Goal: Entertainment & Leisure: Browse casually

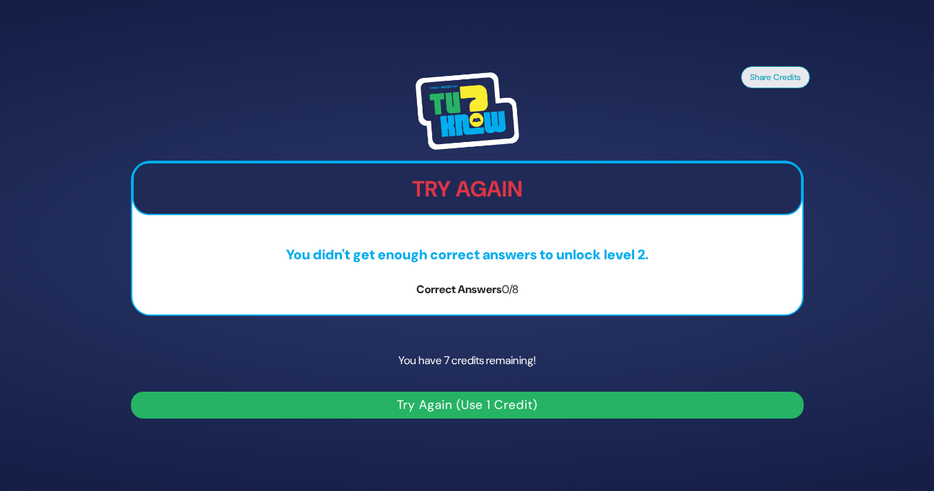
click at [462, 406] on button "Try Again (Use 1 Credit)" at bounding box center [467, 404] width 673 height 27
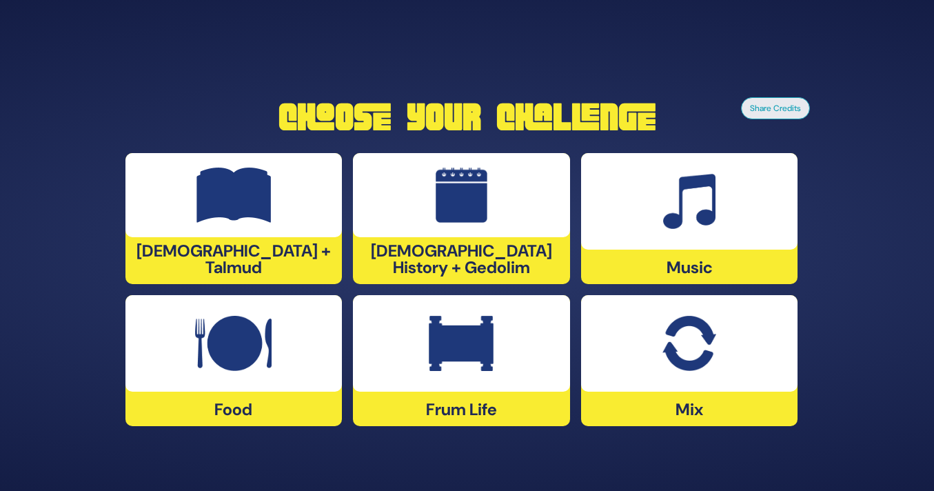
click at [315, 397] on div "Food" at bounding box center [233, 360] width 217 height 131
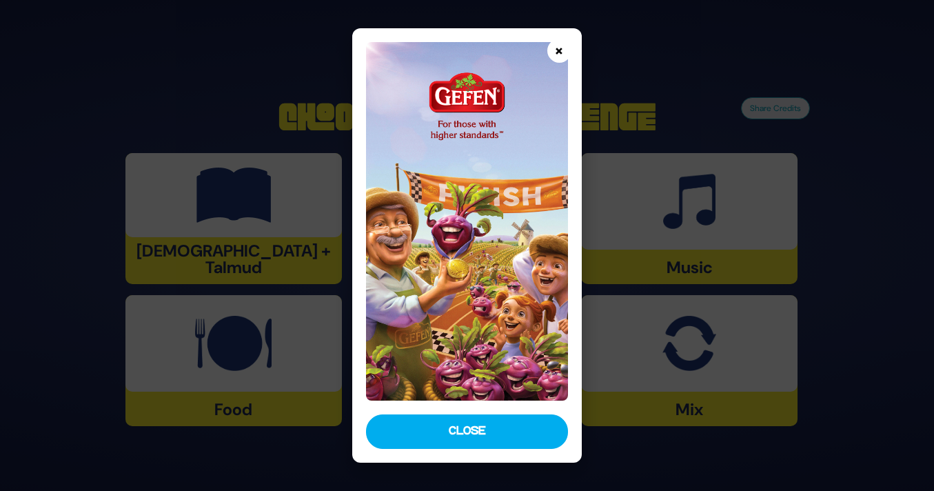
click at [560, 50] on button "×" at bounding box center [559, 51] width 24 height 24
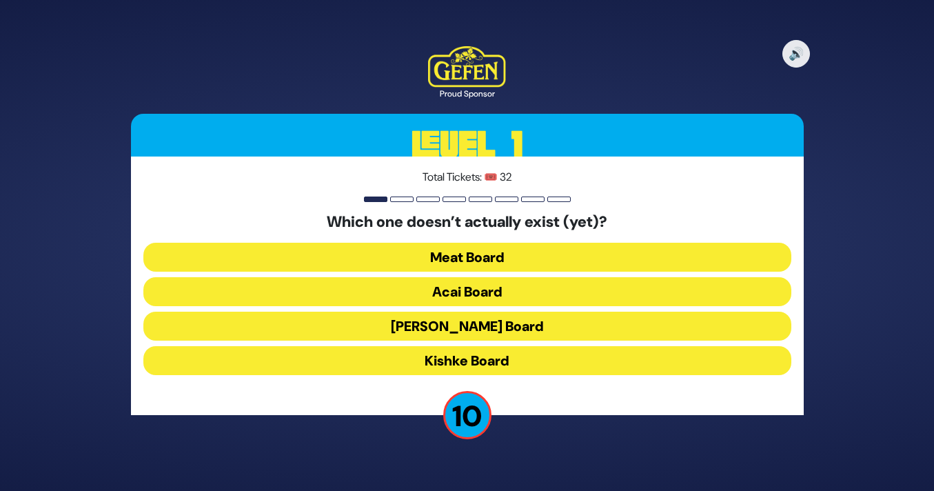
click at [541, 353] on button "Kishke Board" at bounding box center [467, 360] width 648 height 29
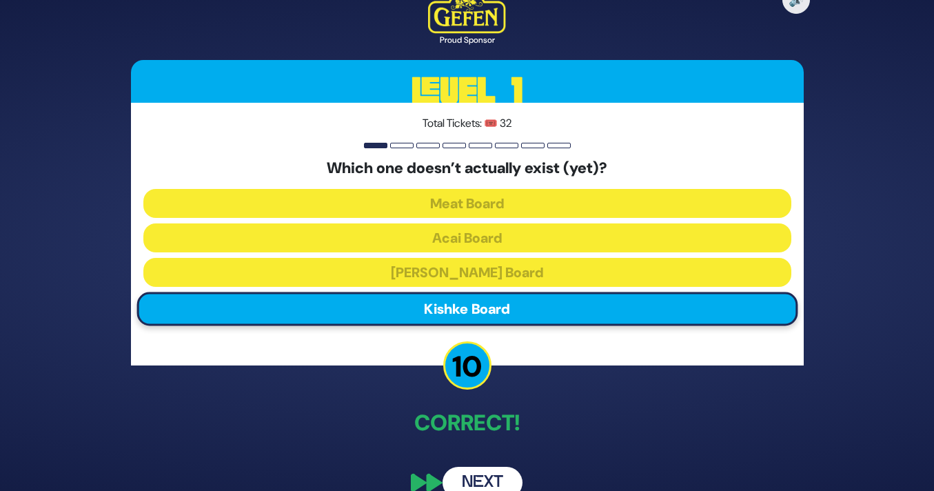
click at [498, 476] on button "Next" at bounding box center [482, 483] width 80 height 32
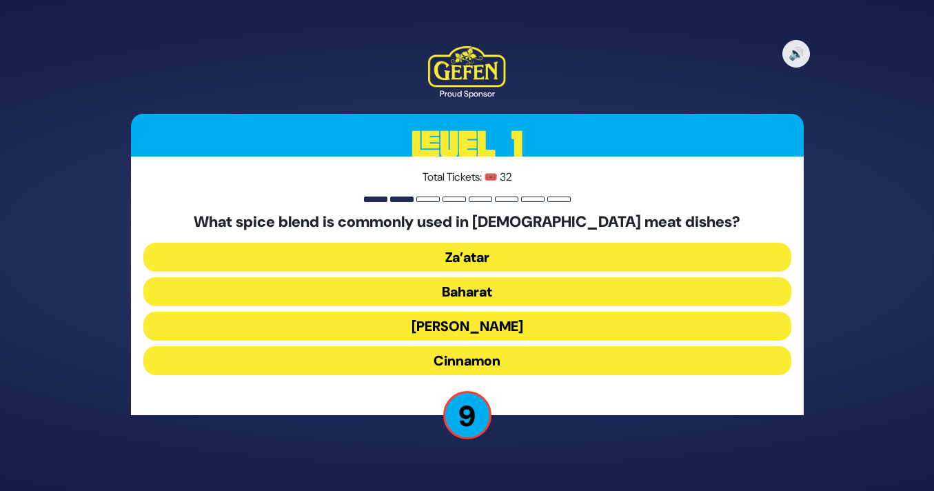
click at [548, 290] on button "Baharat" at bounding box center [467, 291] width 648 height 29
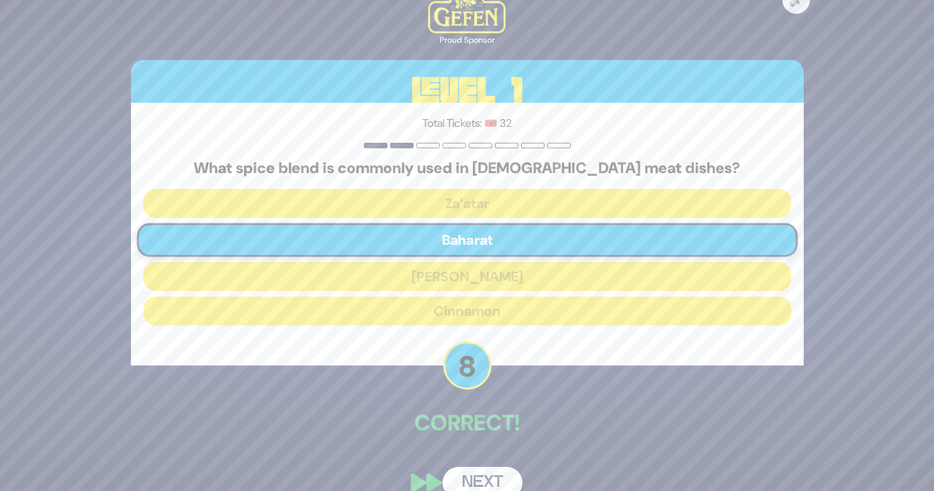
click at [464, 482] on button "Next" at bounding box center [482, 483] width 80 height 32
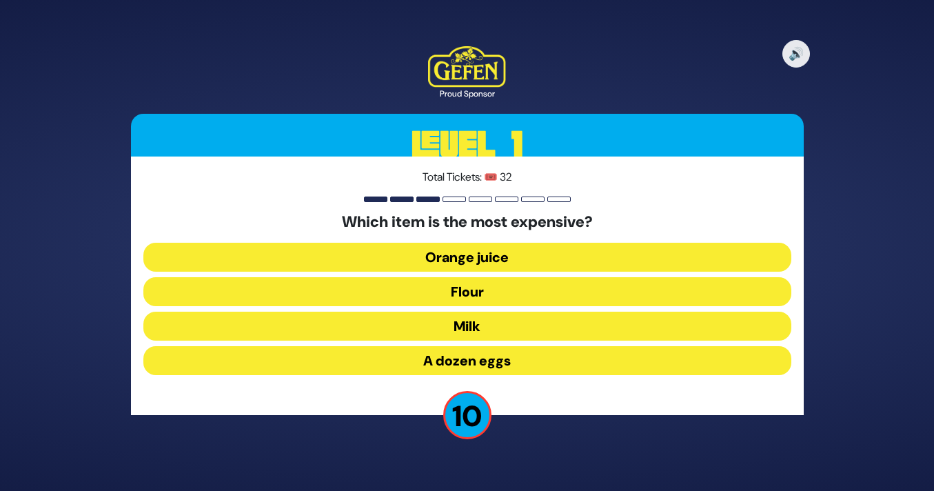
click at [469, 253] on button "Orange juice" at bounding box center [467, 257] width 648 height 29
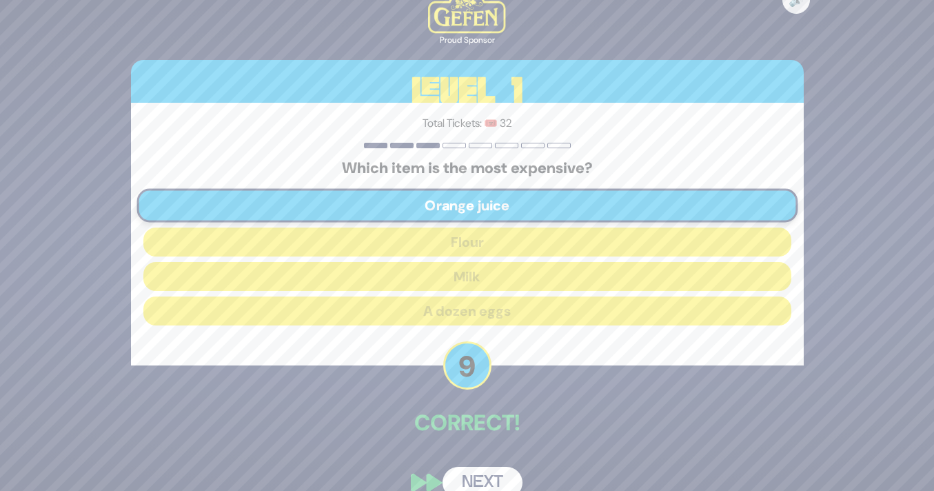
click at [475, 473] on button "Next" at bounding box center [482, 483] width 80 height 32
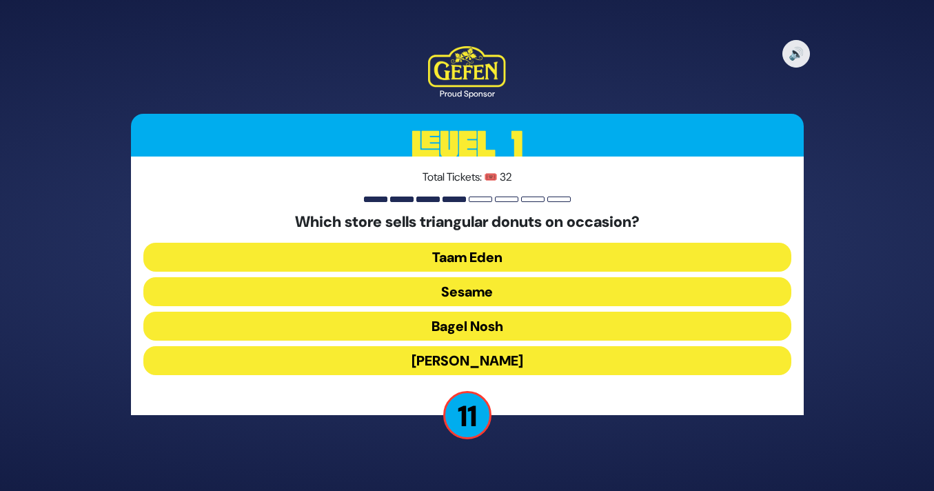
click at [529, 358] on button "[PERSON_NAME]" at bounding box center [467, 360] width 648 height 29
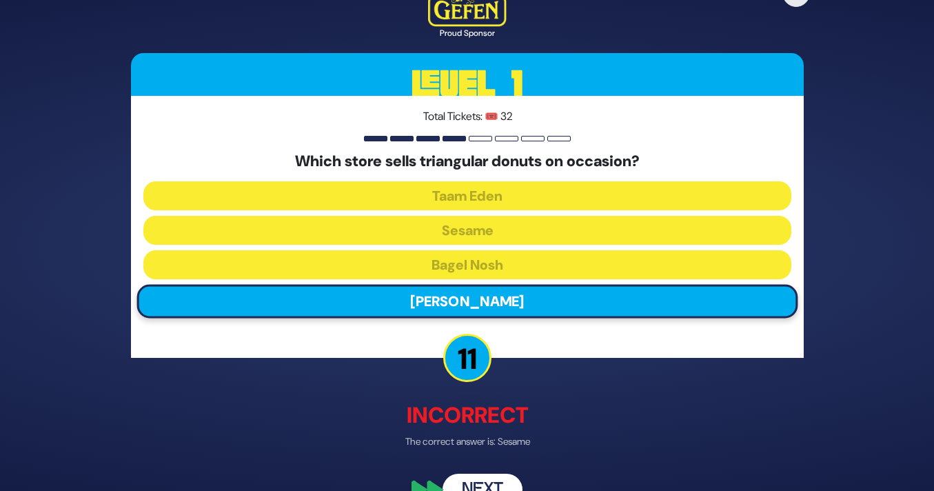
click at [493, 482] on button "Next" at bounding box center [482, 489] width 80 height 32
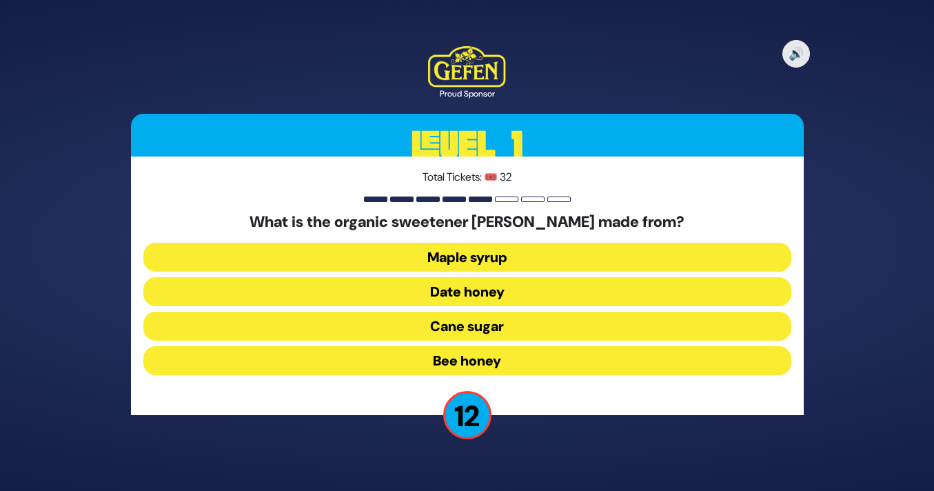
click at [513, 284] on button "Date honey" at bounding box center [467, 291] width 648 height 29
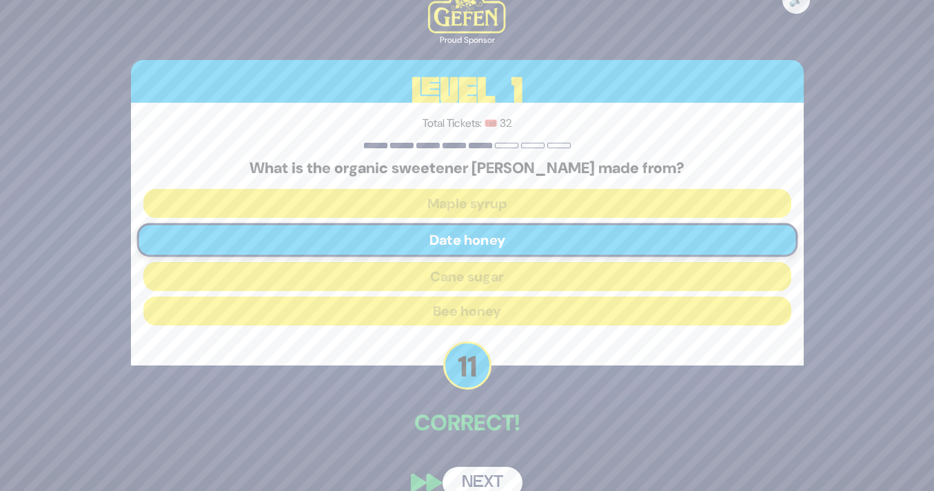
click at [484, 482] on button "Next" at bounding box center [482, 483] width 80 height 32
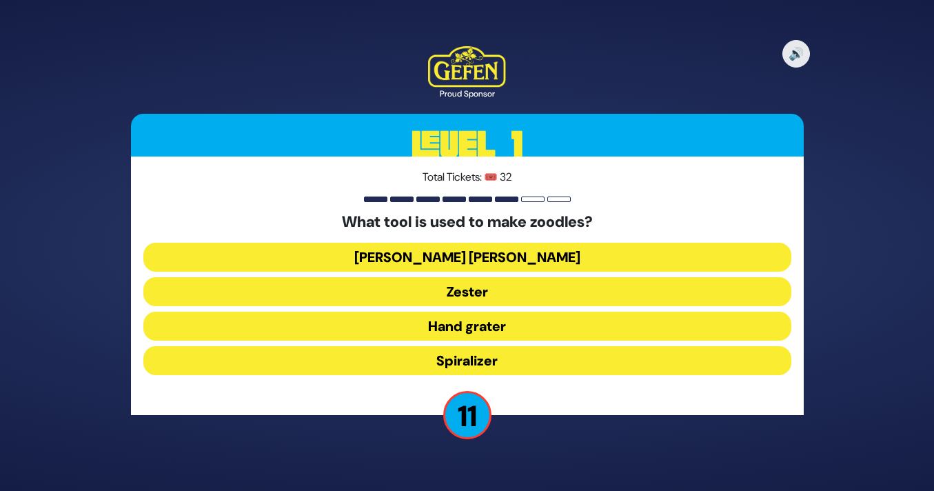
click at [490, 365] on button "Spiralizer" at bounding box center [467, 360] width 648 height 29
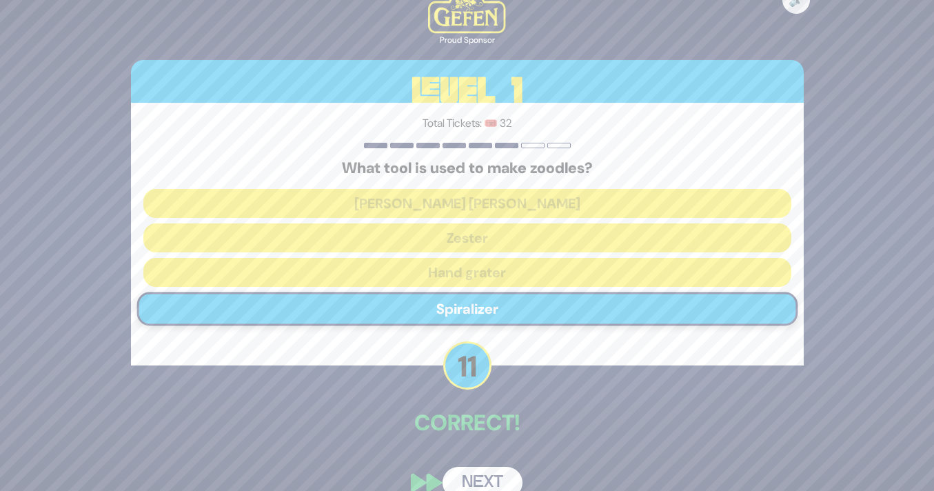
click at [468, 471] on button "Next" at bounding box center [482, 483] width 80 height 32
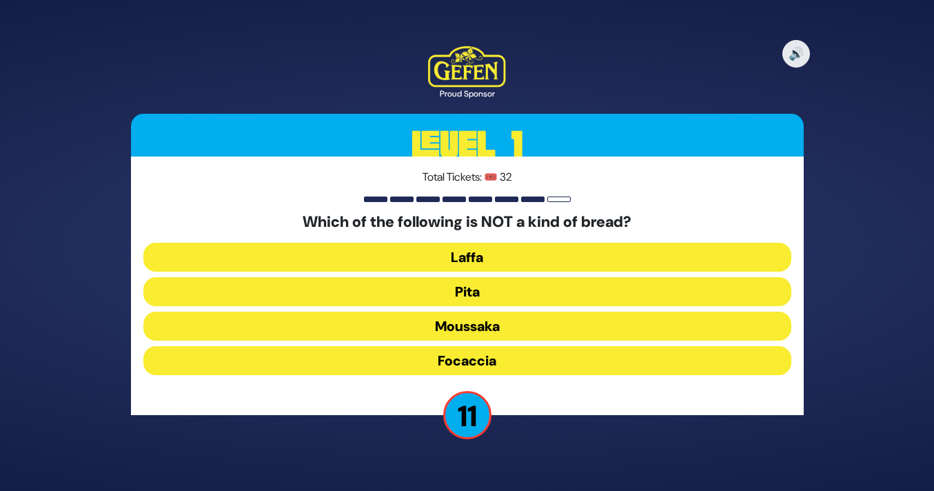
click at [480, 323] on button "Moussaka" at bounding box center [467, 325] width 648 height 29
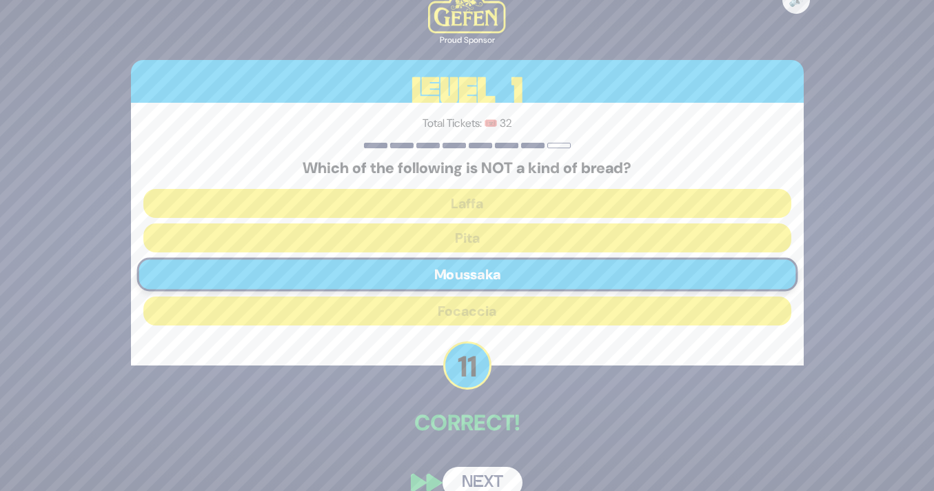
click at [481, 477] on button "Next" at bounding box center [482, 483] width 80 height 32
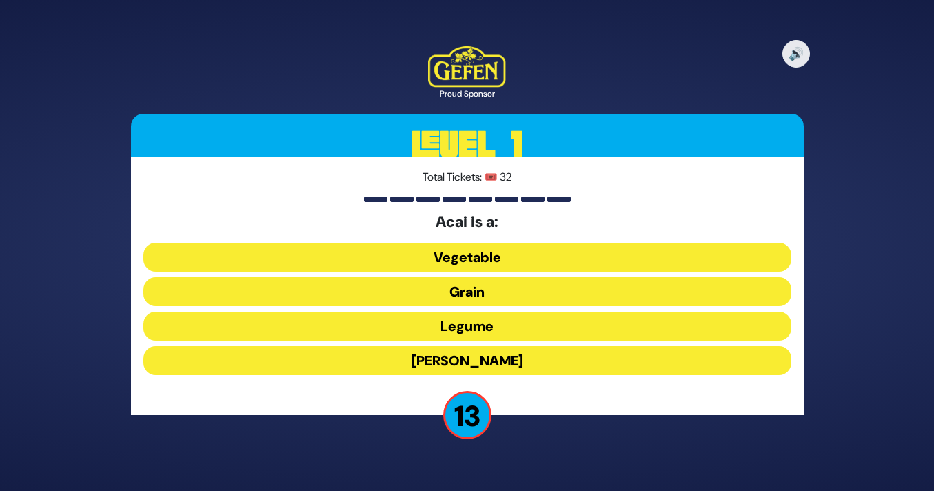
click at [472, 362] on button "[PERSON_NAME]" at bounding box center [467, 360] width 648 height 29
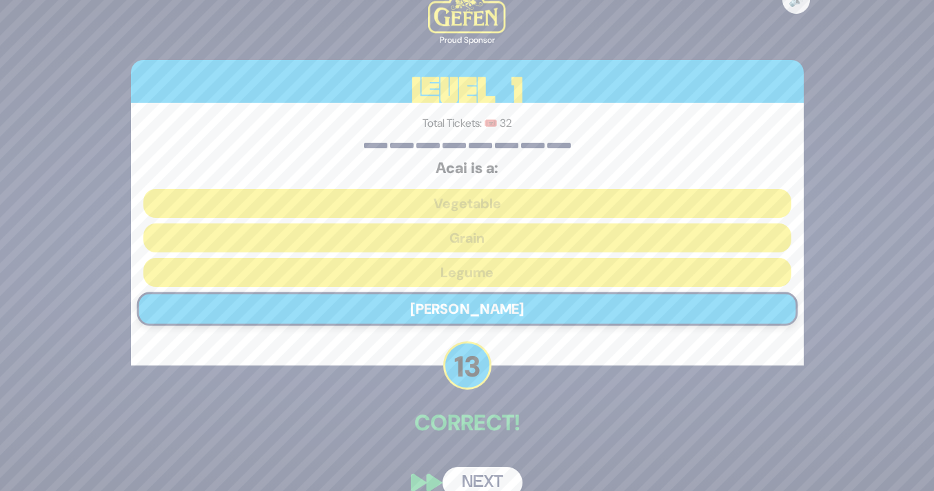
click at [481, 471] on button "Next" at bounding box center [482, 483] width 80 height 32
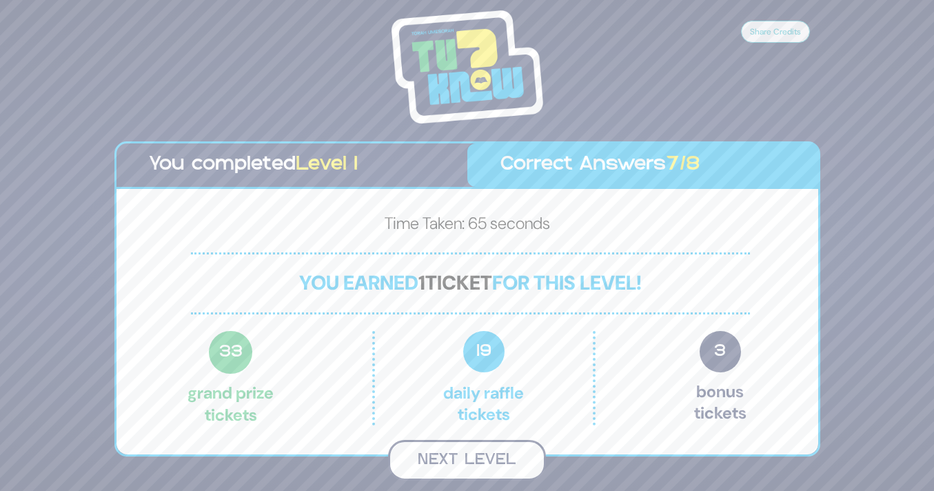
click at [478, 462] on button "Next Level" at bounding box center [467, 460] width 158 height 41
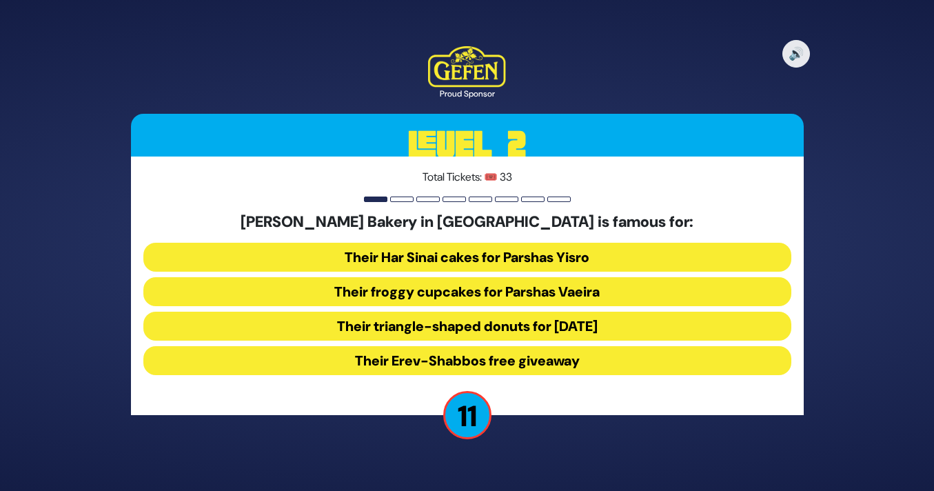
click at [495, 290] on button "Their froggy cupcakes for Parshas Vaeira" at bounding box center [467, 291] width 648 height 29
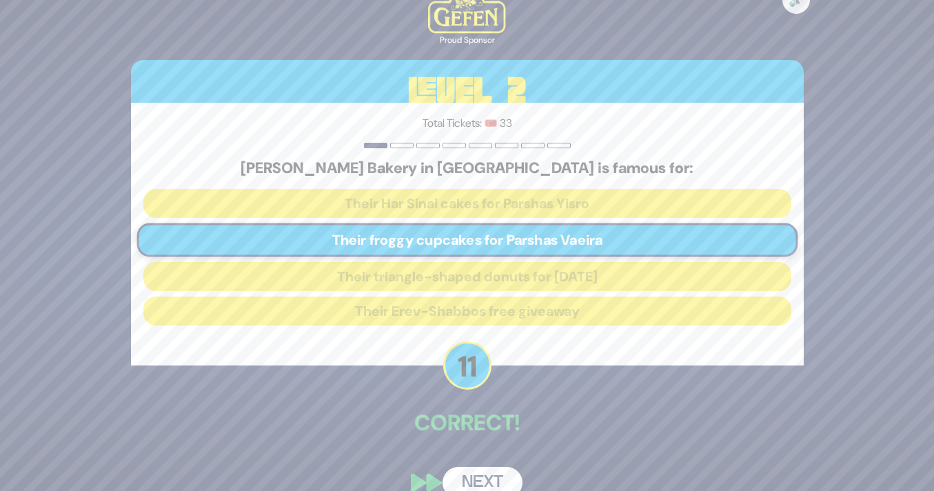
click at [490, 471] on button "Next" at bounding box center [482, 483] width 80 height 32
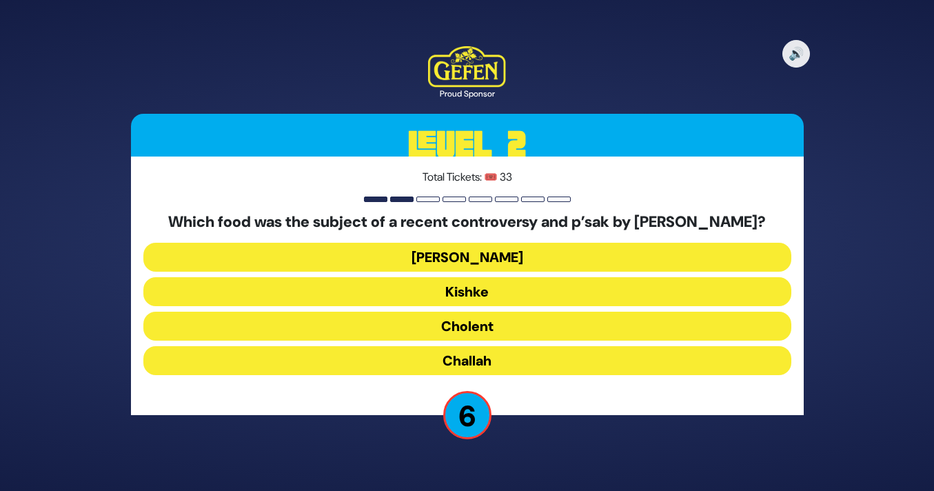
click at [514, 329] on button "Cholent" at bounding box center [467, 325] width 648 height 29
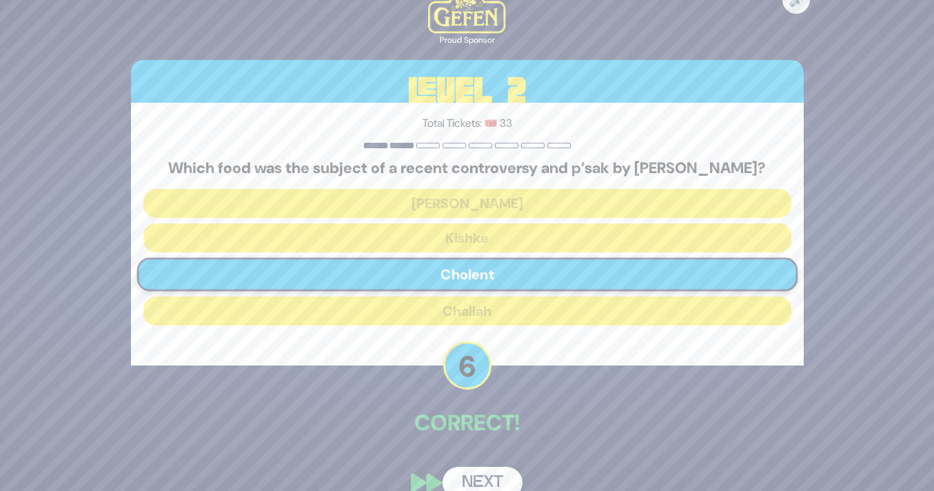
click at [489, 477] on button "Next" at bounding box center [482, 483] width 80 height 32
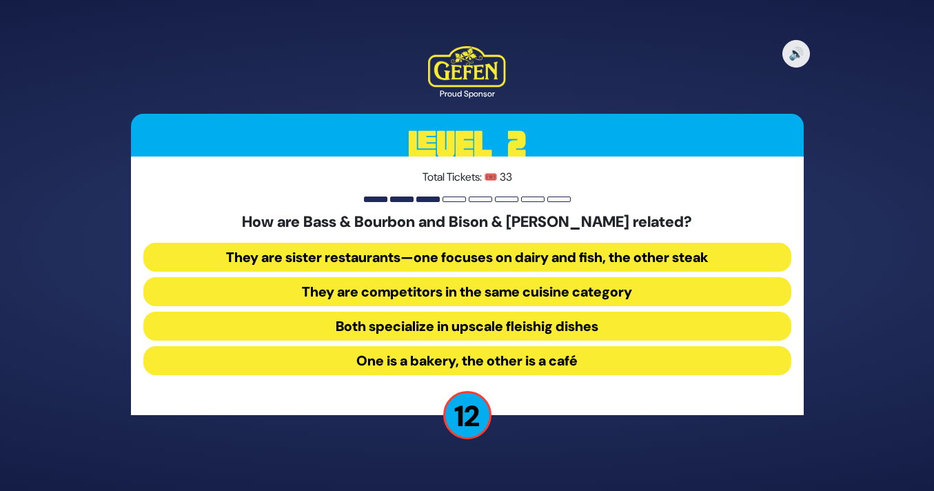
click at [478, 259] on button "They are sister restaurants—one focuses on dairy and fish, the other steak" at bounding box center [467, 257] width 648 height 29
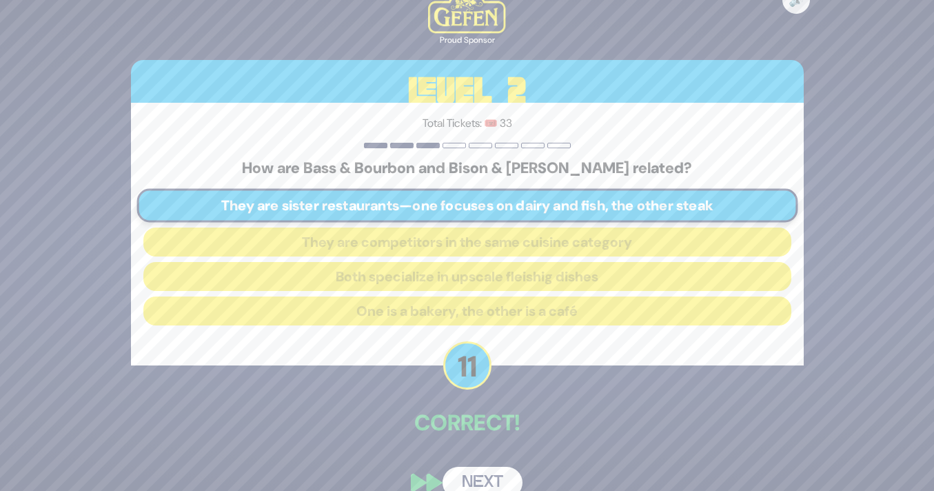
click at [491, 474] on button "Next" at bounding box center [482, 483] width 80 height 32
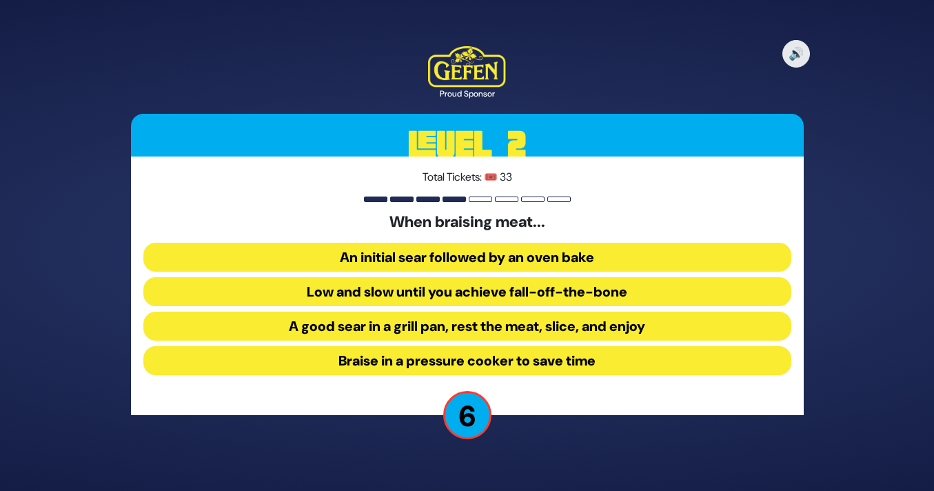
click at [486, 248] on button "An initial sear followed by an oven bake" at bounding box center [467, 257] width 648 height 29
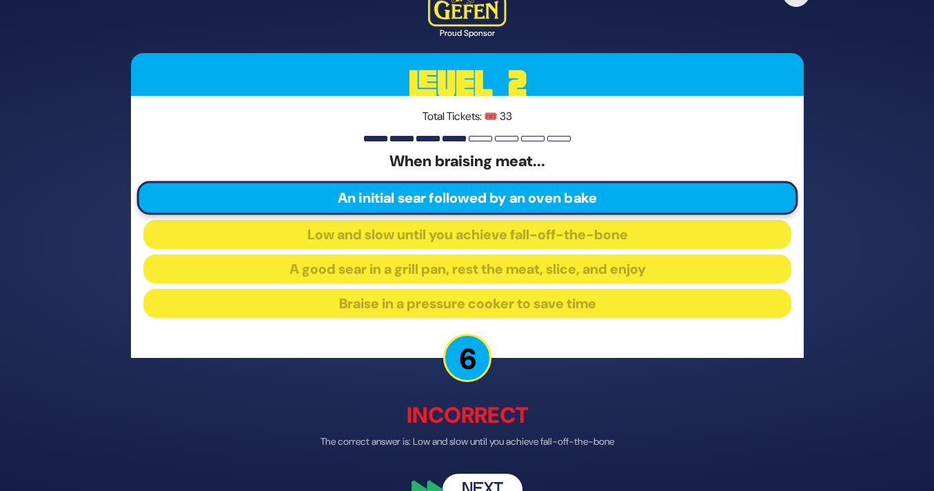
click at [491, 478] on button "Next" at bounding box center [482, 489] width 80 height 32
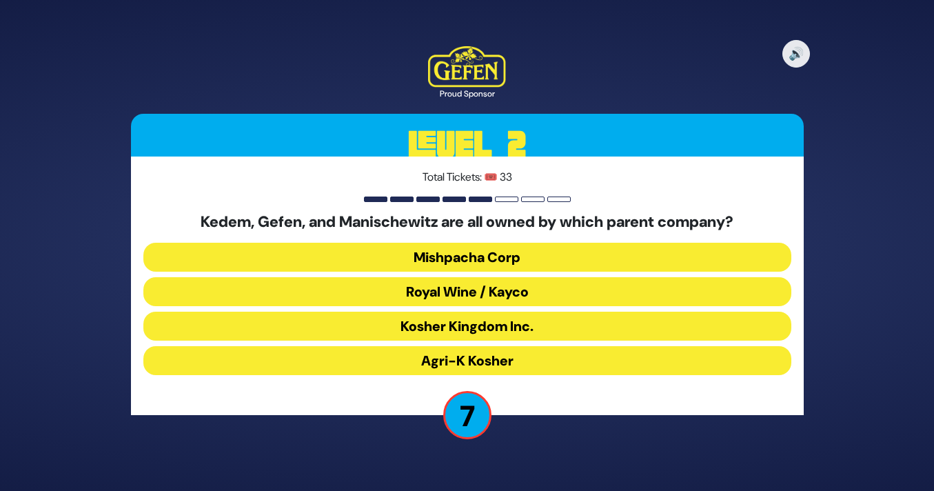
click at [530, 282] on button "Royal Wine / Kayco" at bounding box center [467, 291] width 648 height 29
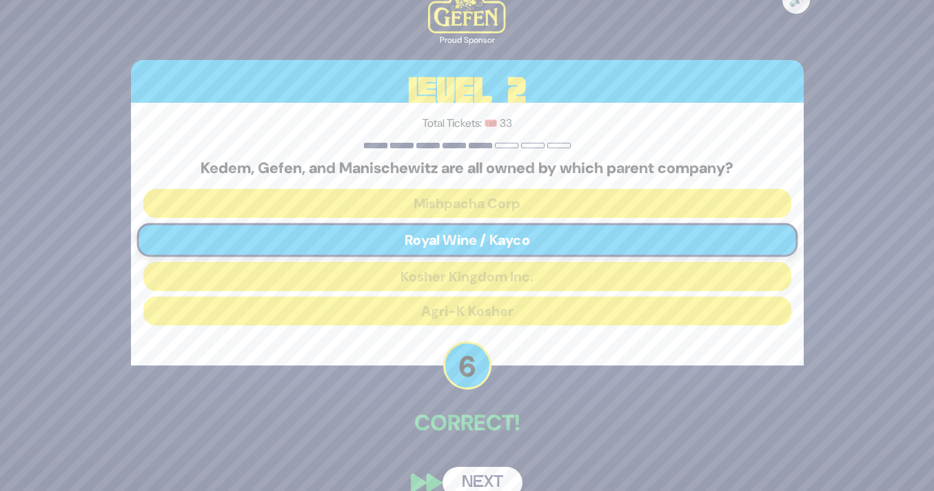
click at [484, 473] on button "Next" at bounding box center [482, 483] width 80 height 32
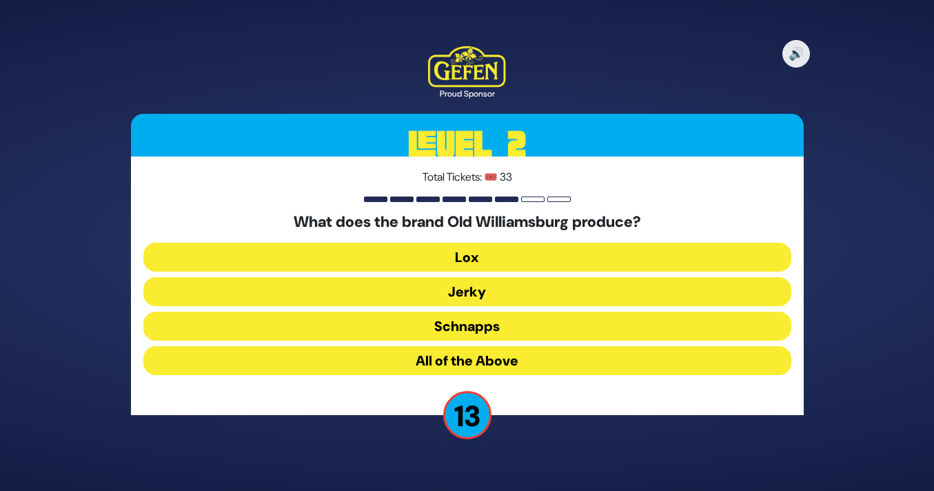
click at [467, 362] on button "All of the Above" at bounding box center [467, 360] width 648 height 29
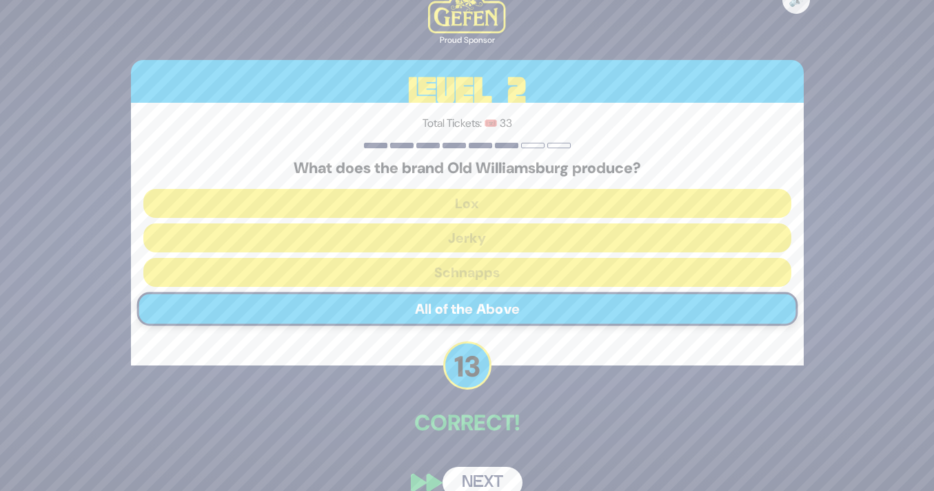
click at [513, 482] on button "Next" at bounding box center [482, 483] width 80 height 32
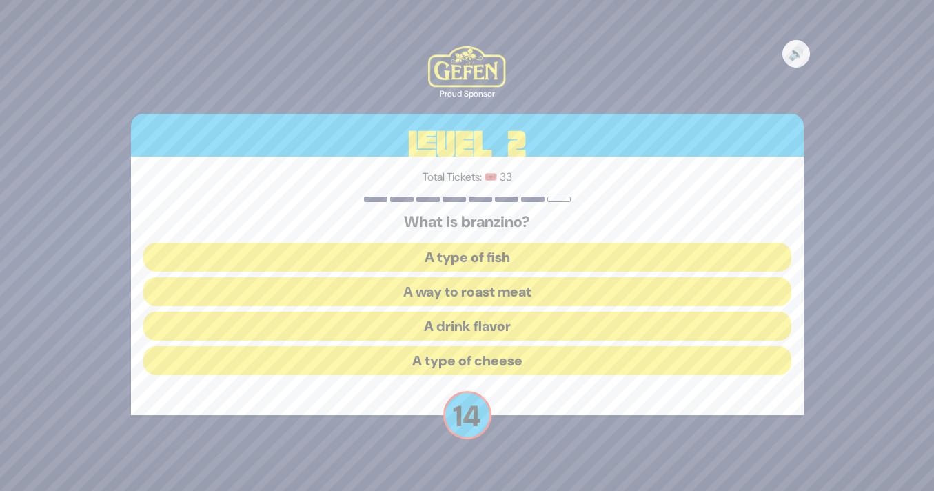
click at [491, 253] on button "A type of fish" at bounding box center [467, 257] width 648 height 29
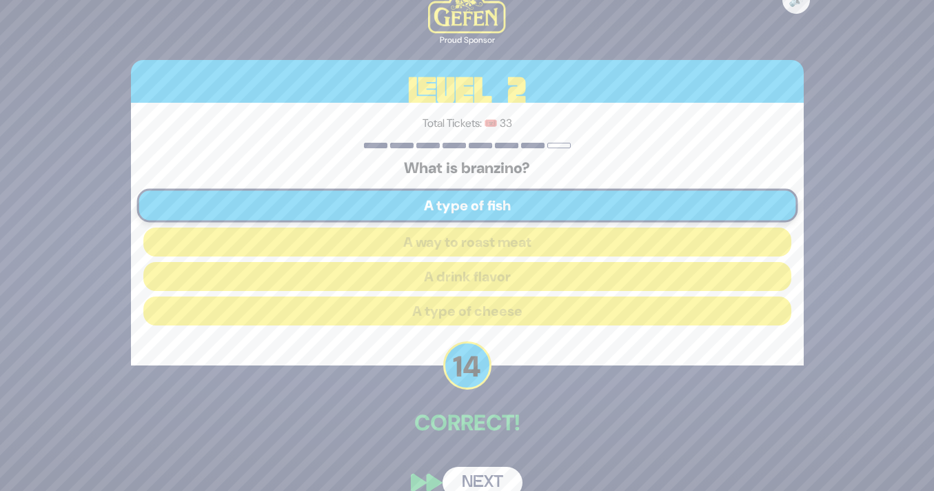
click at [472, 467] on button "Next" at bounding box center [482, 483] width 80 height 32
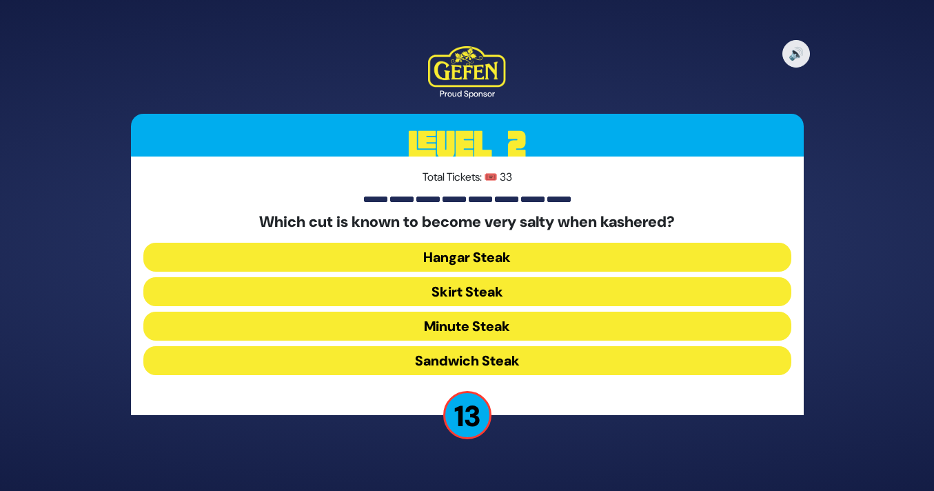
click at [491, 290] on button "Skirt Steak" at bounding box center [467, 291] width 648 height 29
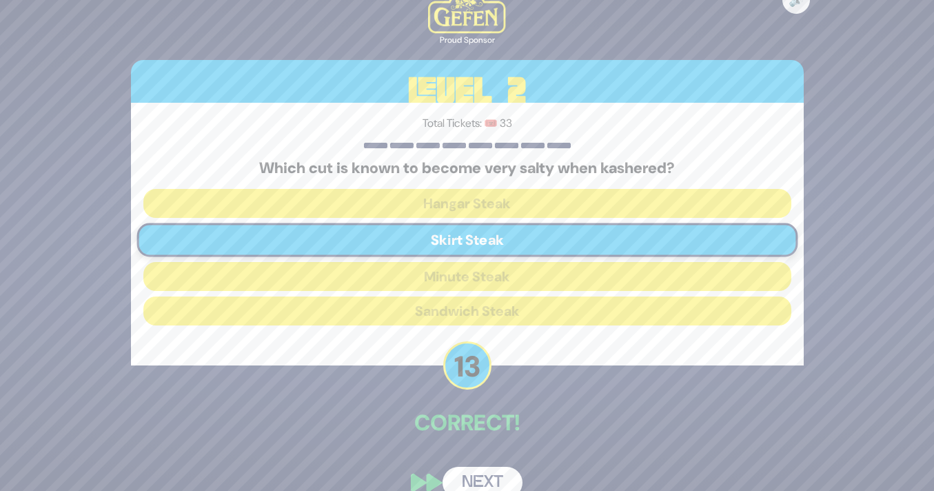
click at [491, 475] on button "Next" at bounding box center [482, 483] width 80 height 32
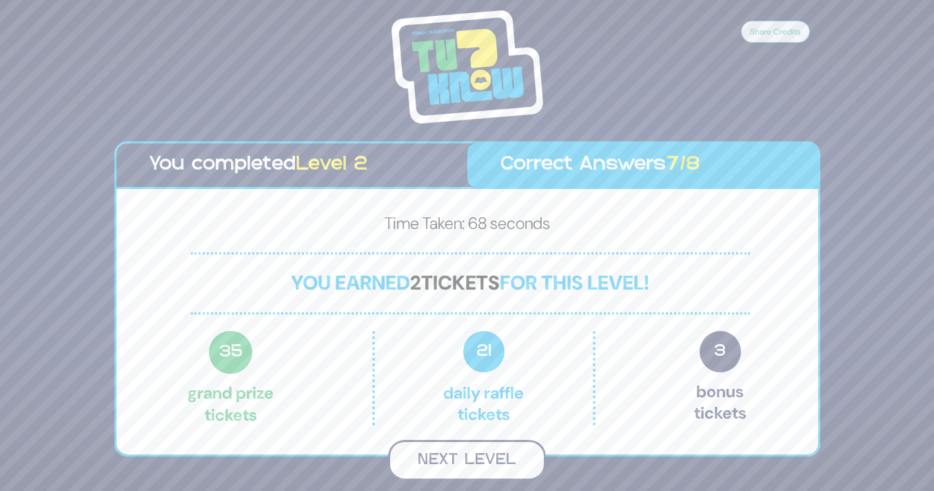
click at [482, 453] on button "Next Level" at bounding box center [467, 460] width 158 height 41
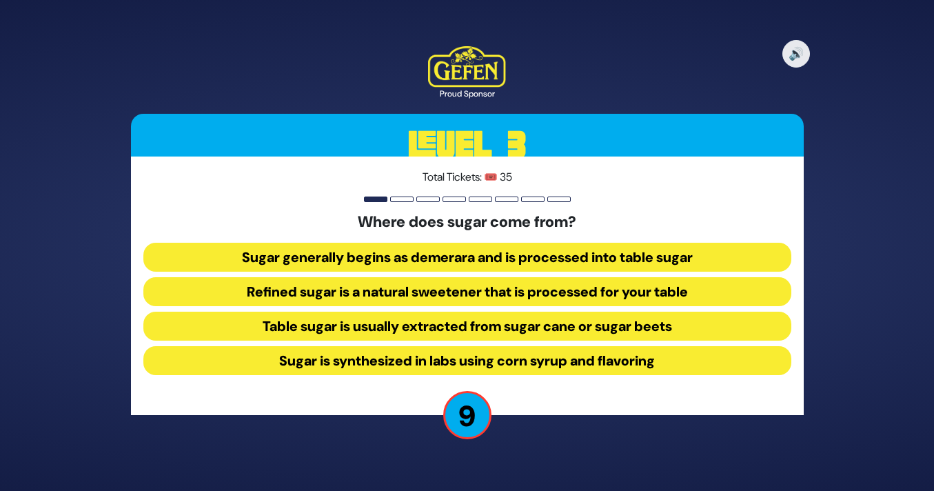
click at [489, 319] on button "Table sugar is usually extracted from sugar cane or sugar beets" at bounding box center [467, 325] width 648 height 29
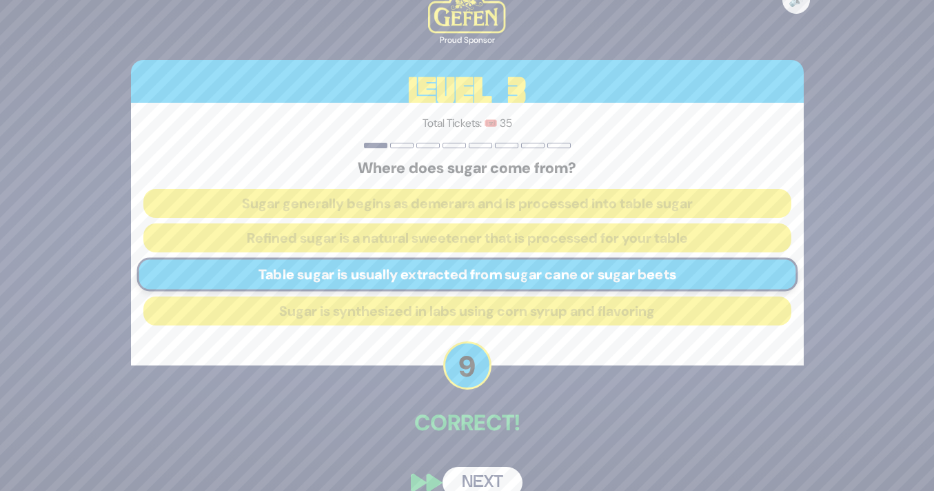
click at [477, 473] on button "Next" at bounding box center [482, 483] width 80 height 32
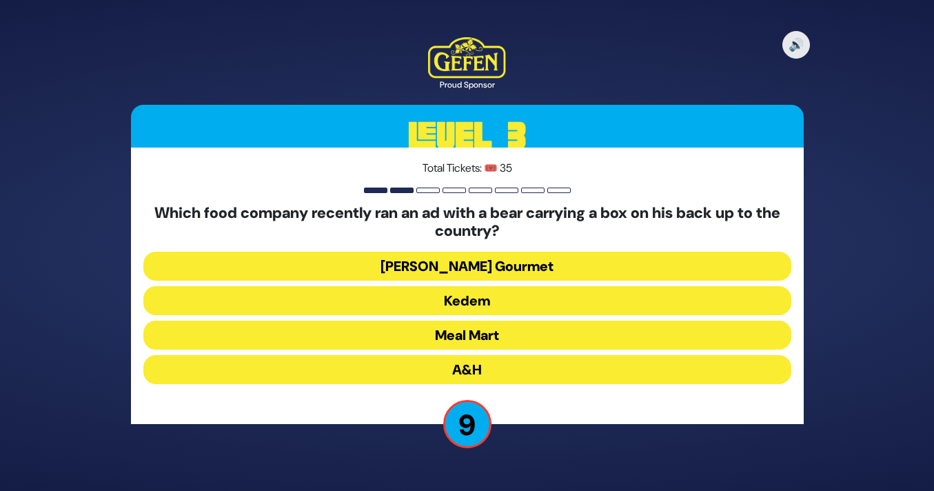
click at [516, 267] on button "[PERSON_NAME] Gourmet" at bounding box center [467, 266] width 648 height 29
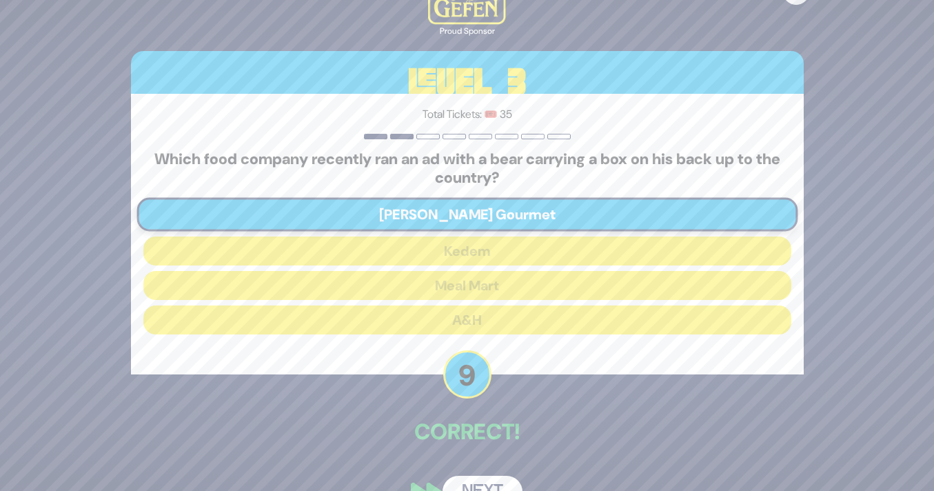
click at [482, 480] on button "Next" at bounding box center [482, 491] width 80 height 32
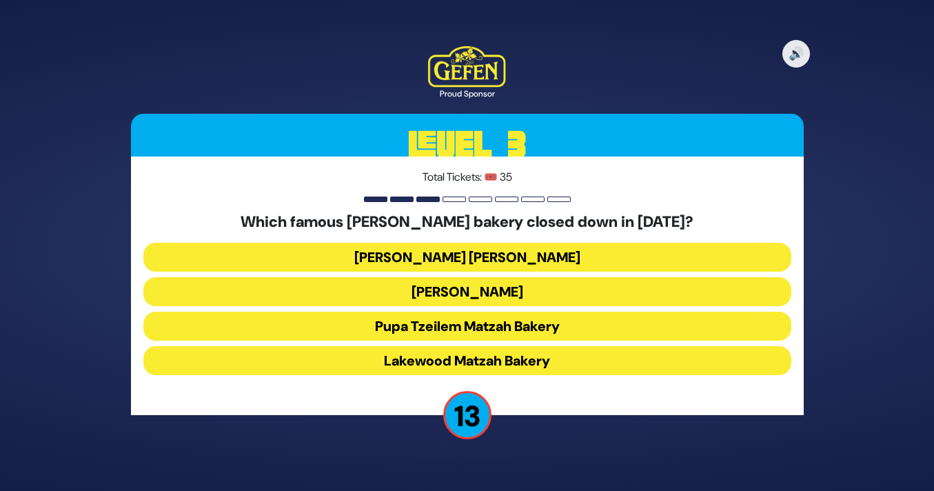
click at [475, 262] on button "[PERSON_NAME] [PERSON_NAME]" at bounding box center [467, 257] width 648 height 29
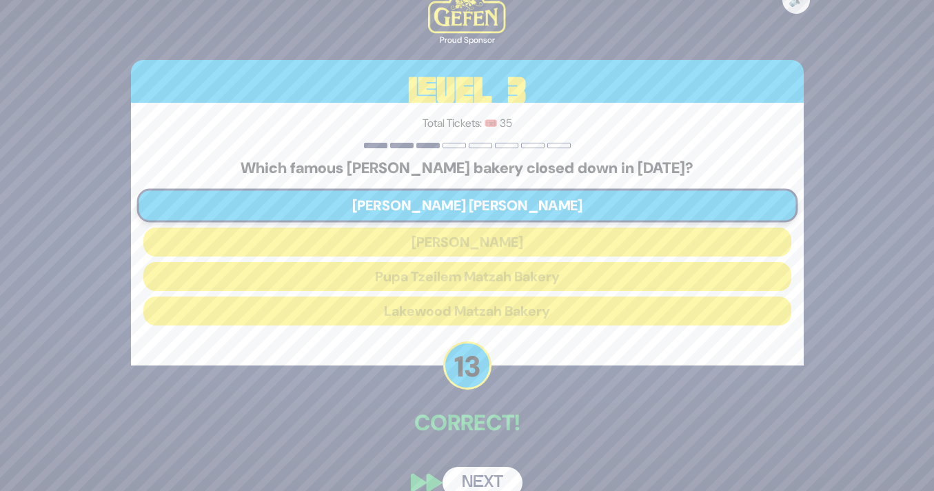
click at [489, 471] on button "Next" at bounding box center [482, 483] width 80 height 32
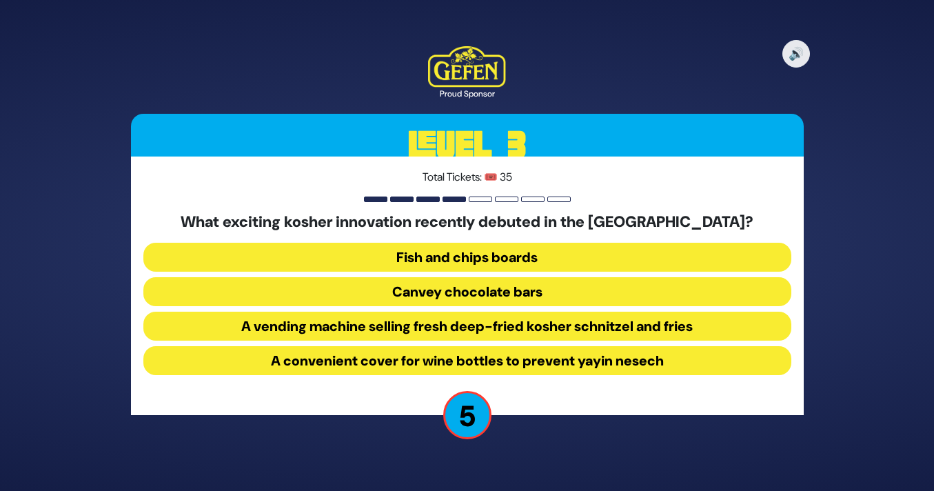
click at [531, 256] on button "Fish and chips boards" at bounding box center [467, 257] width 648 height 29
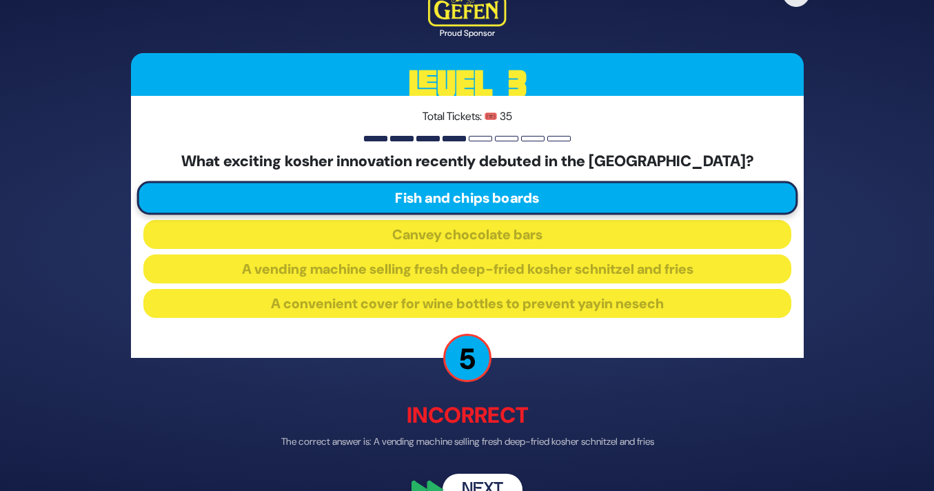
click at [498, 475] on button "Next" at bounding box center [482, 489] width 80 height 32
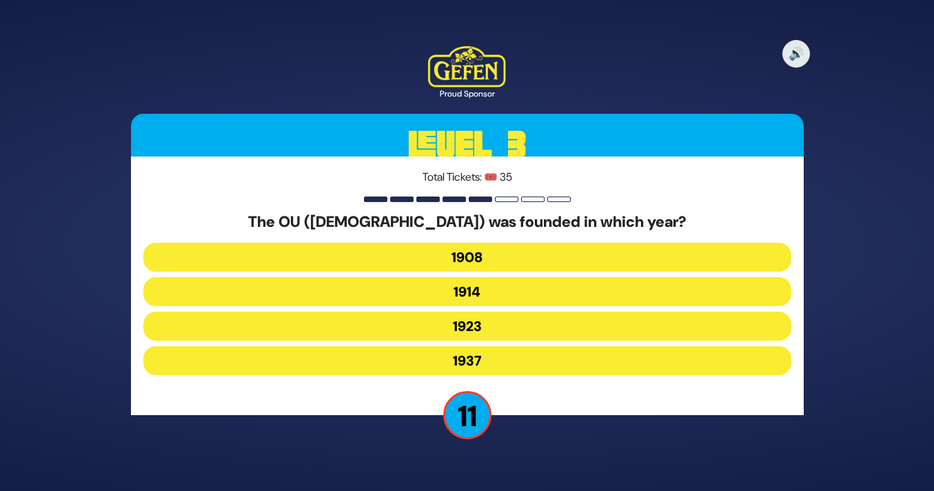
click at [497, 329] on button "1923" at bounding box center [467, 325] width 648 height 29
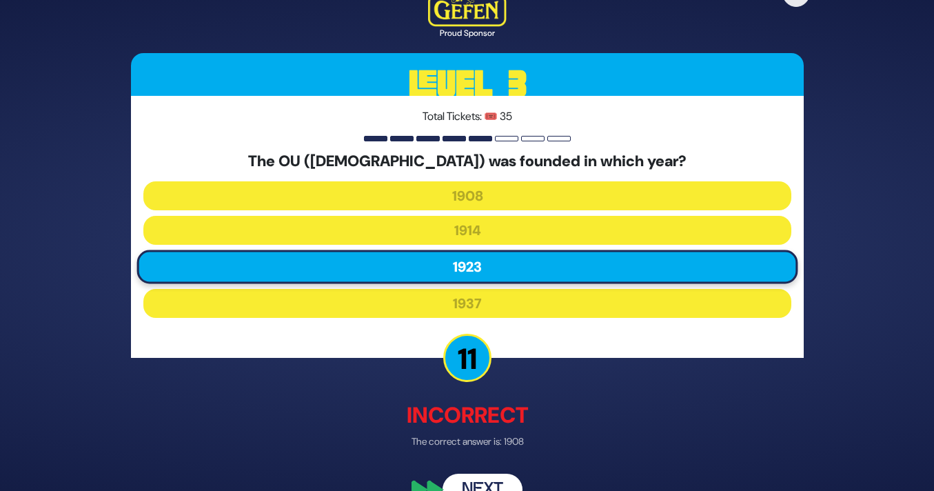
click at [484, 475] on button "Next" at bounding box center [482, 489] width 80 height 32
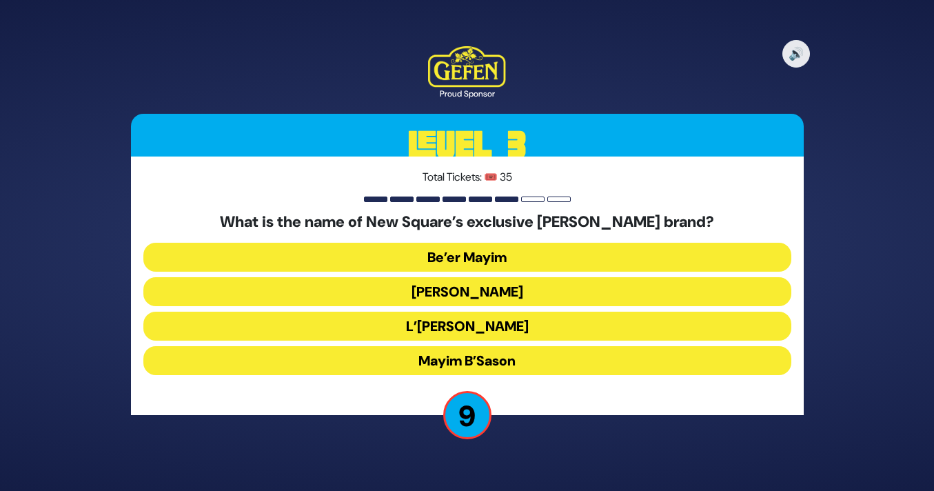
click at [533, 358] on button "Mayim B’Sason" at bounding box center [467, 360] width 648 height 29
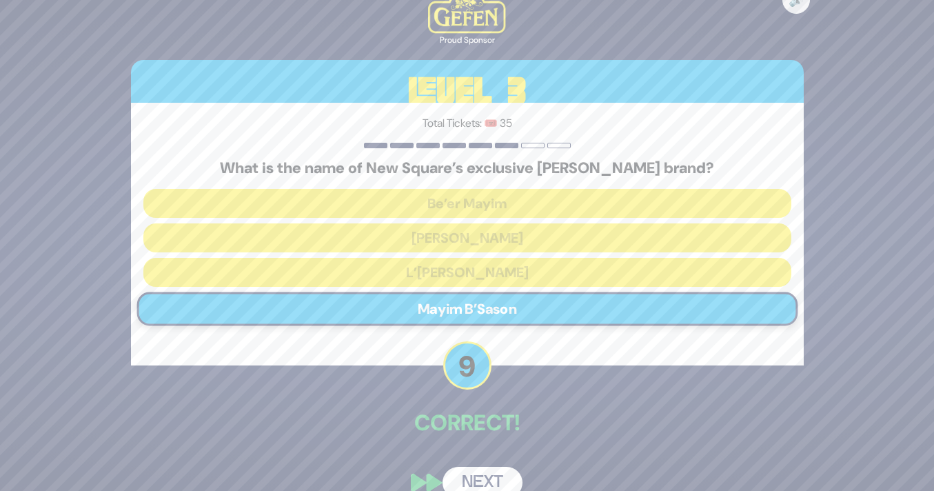
click at [500, 468] on button "Next" at bounding box center [482, 483] width 80 height 32
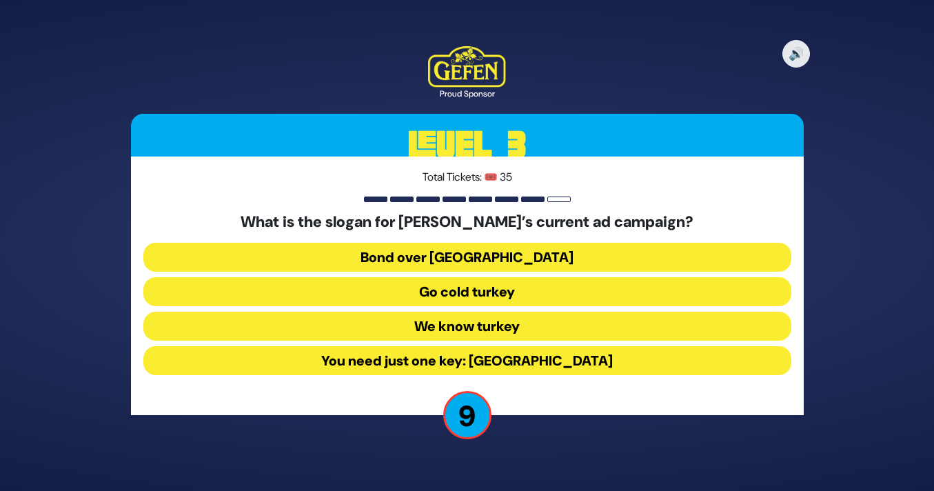
click at [548, 286] on button "Go cold turkey" at bounding box center [467, 291] width 648 height 29
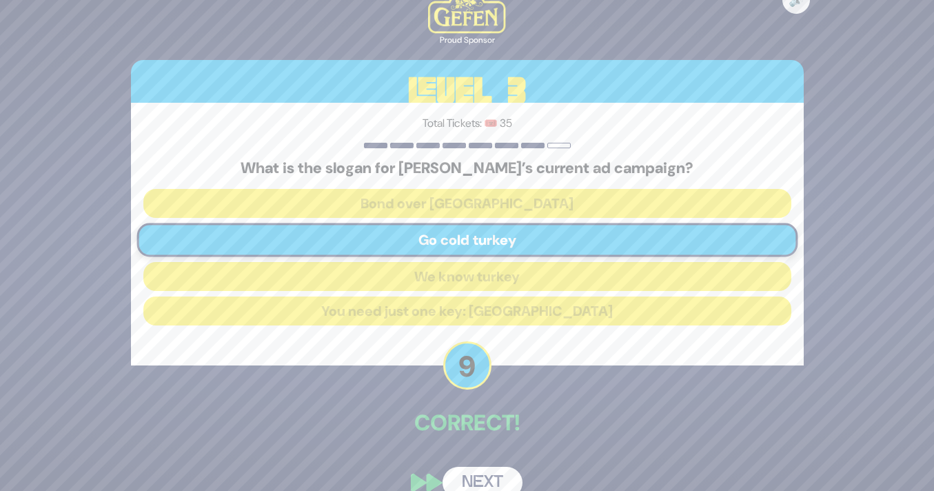
click at [473, 481] on button "Next" at bounding box center [482, 483] width 80 height 32
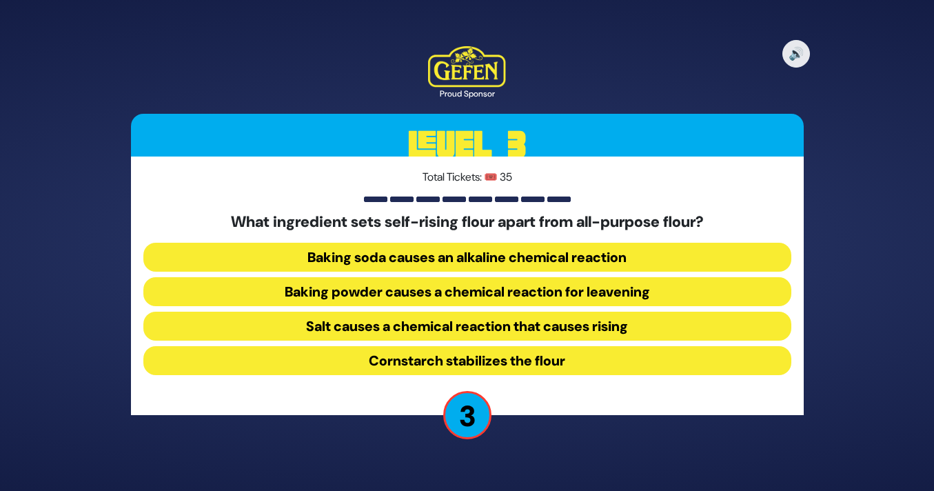
click at [555, 247] on button "Baking soda causes an alkaline chemical reaction" at bounding box center [467, 257] width 648 height 29
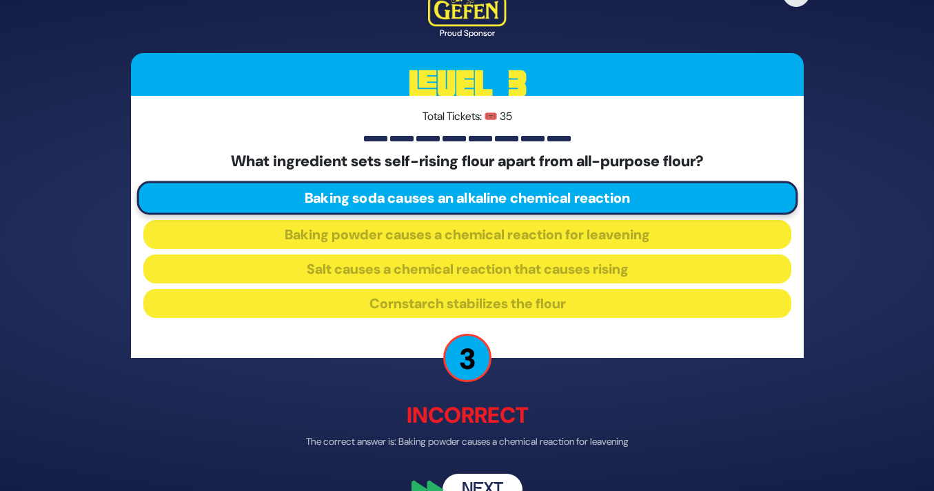
click at [489, 480] on button "Next" at bounding box center [482, 489] width 80 height 32
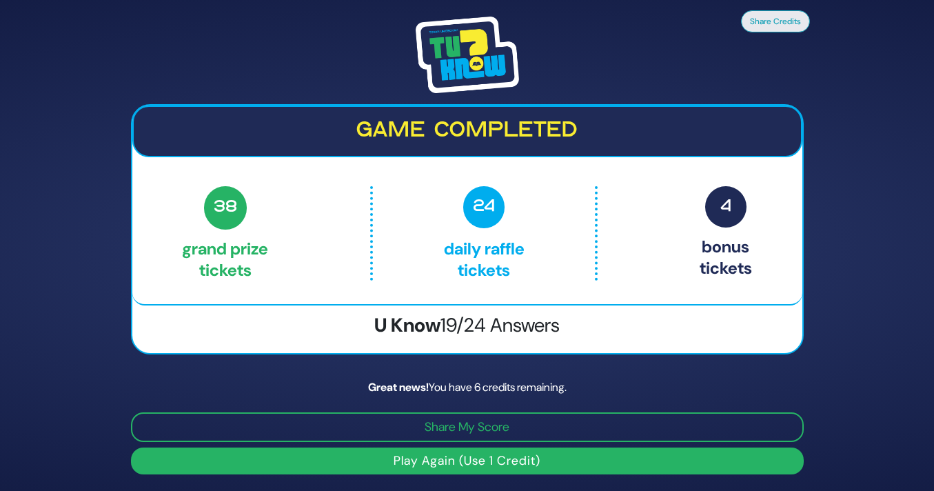
click at [482, 462] on button "Play Again (Use 1 Credit)" at bounding box center [467, 460] width 673 height 27
click at [510, 458] on button "Play Again (Use 1 Credit)" at bounding box center [467, 460] width 673 height 27
click at [453, 460] on button "Play Again (Use 1 Credit)" at bounding box center [467, 460] width 673 height 27
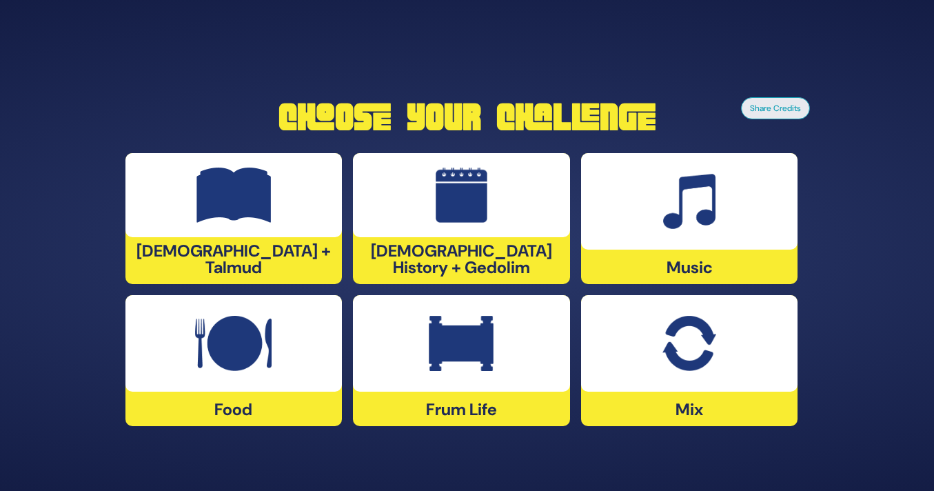
click at [714, 341] on img at bounding box center [689, 343] width 54 height 55
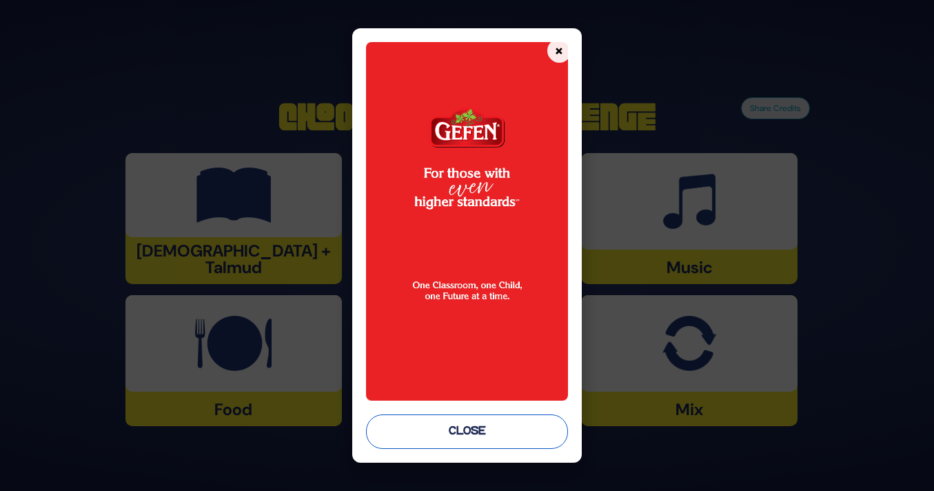
click at [508, 434] on button "Close" at bounding box center [467, 431] width 202 height 34
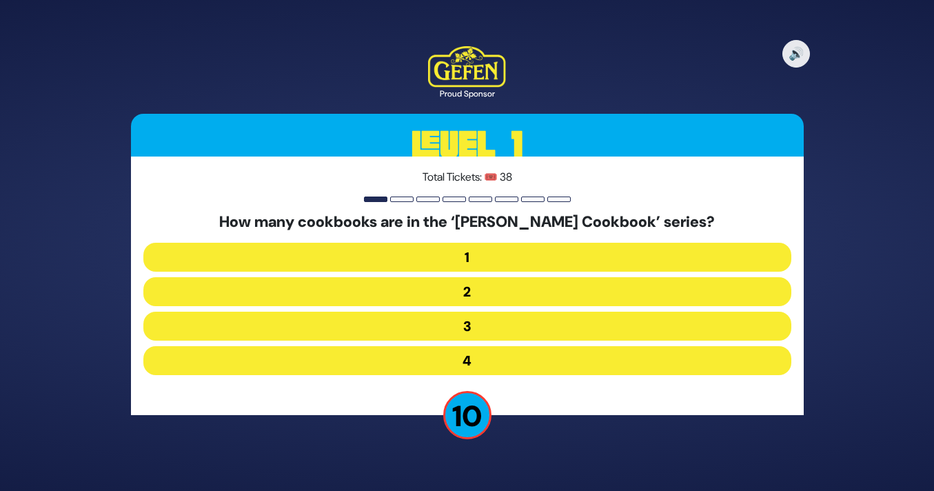
click at [461, 289] on button "2" at bounding box center [467, 291] width 648 height 29
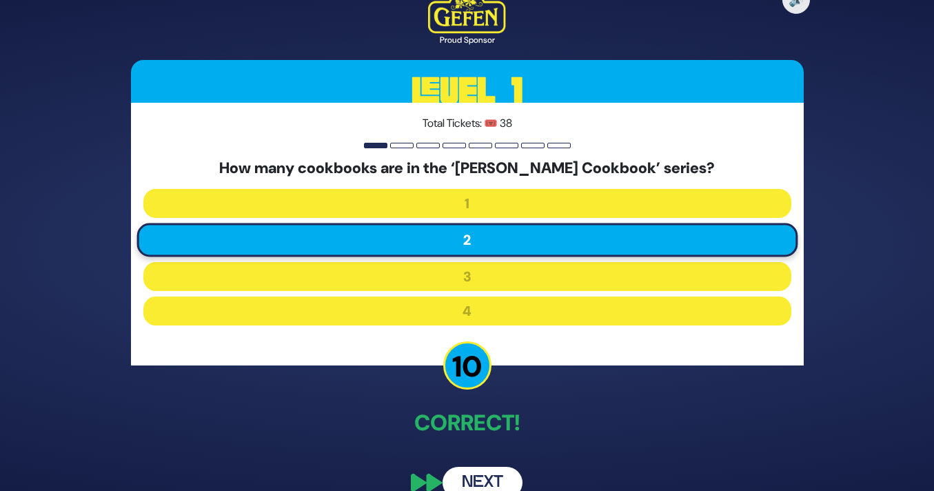
click at [495, 471] on button "Next" at bounding box center [482, 483] width 80 height 32
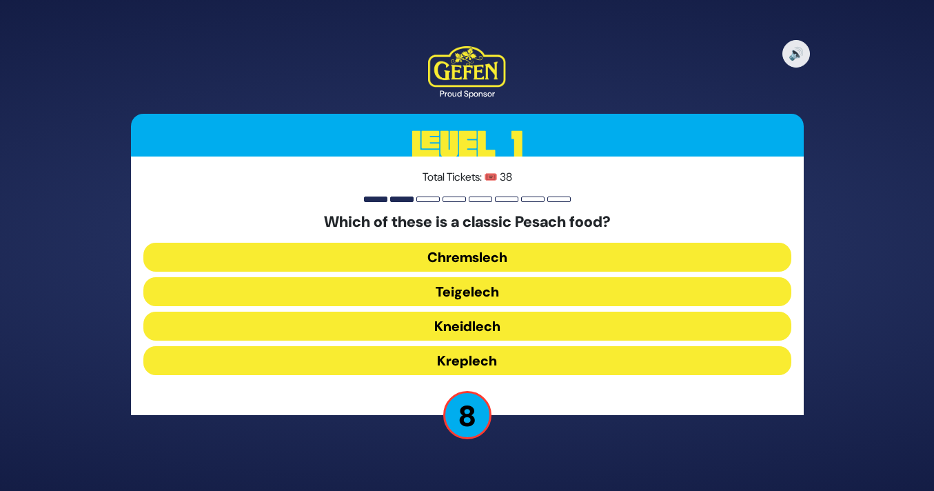
click at [534, 252] on button "Chremslech" at bounding box center [467, 257] width 648 height 29
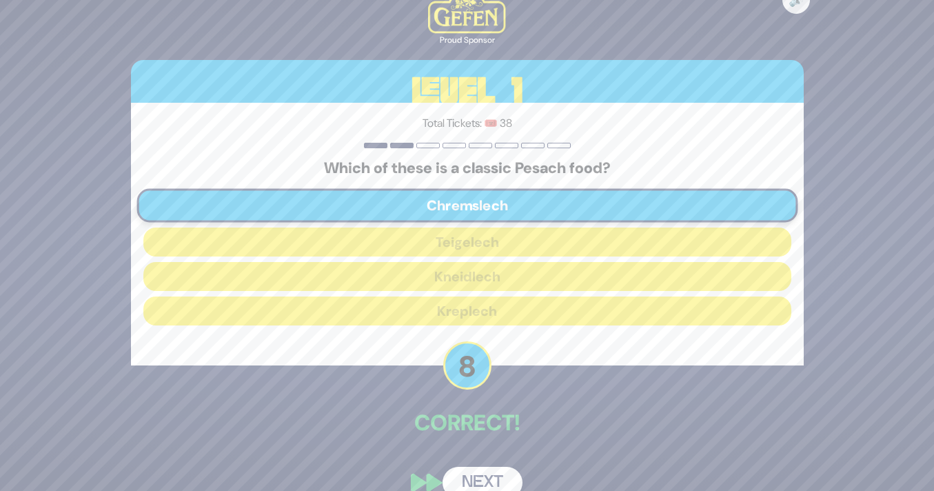
click at [483, 471] on button "Next" at bounding box center [482, 483] width 80 height 32
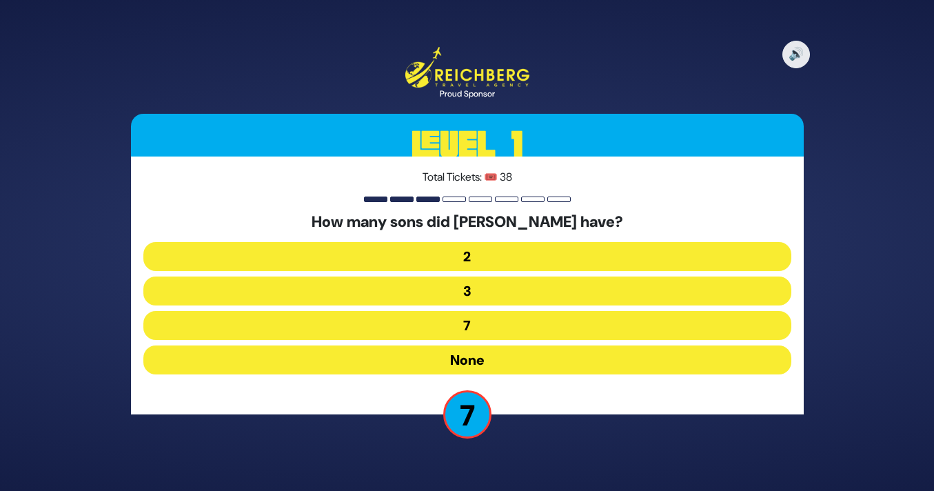
click at [447, 358] on button "None" at bounding box center [467, 359] width 648 height 29
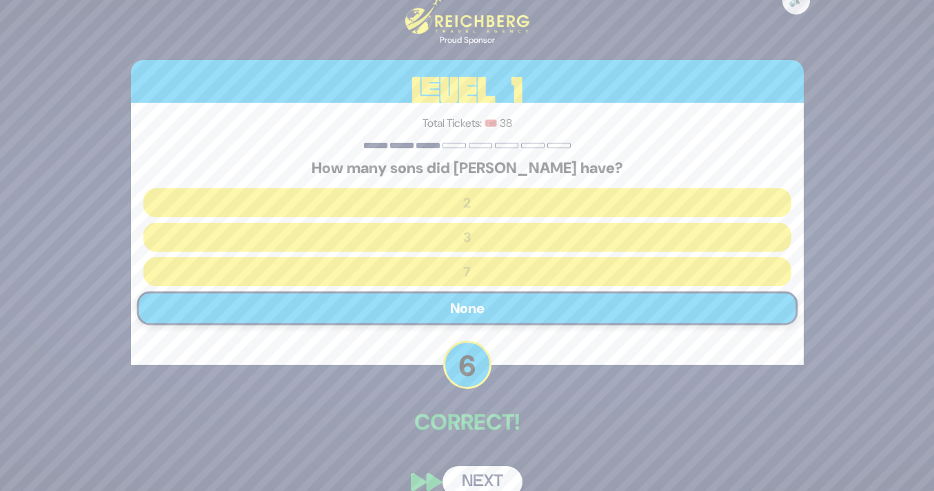
click at [487, 476] on button "Next" at bounding box center [482, 482] width 80 height 32
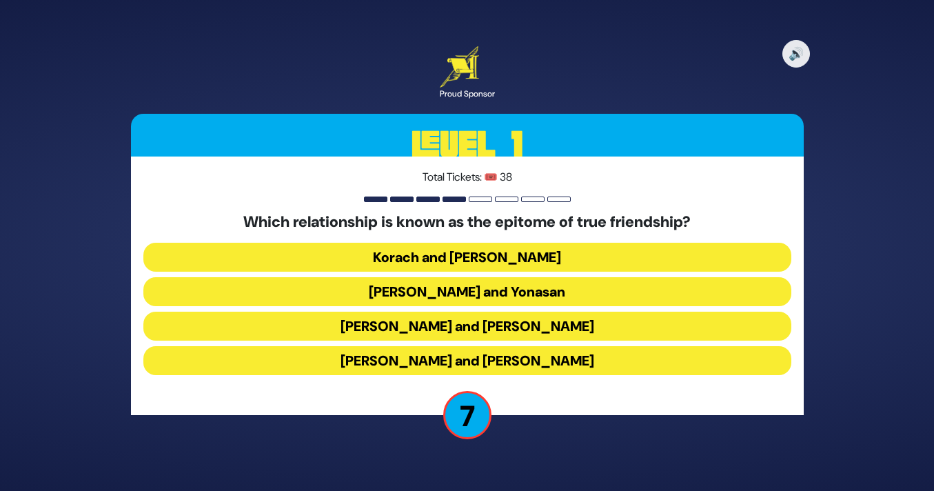
click at [500, 325] on button "[PERSON_NAME] and [PERSON_NAME]" at bounding box center [467, 325] width 648 height 29
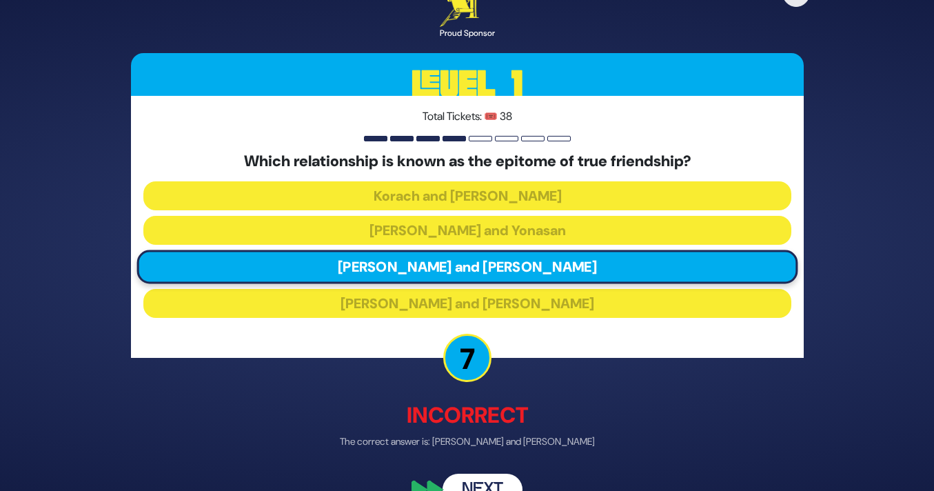
click at [504, 484] on button "Next" at bounding box center [482, 489] width 80 height 32
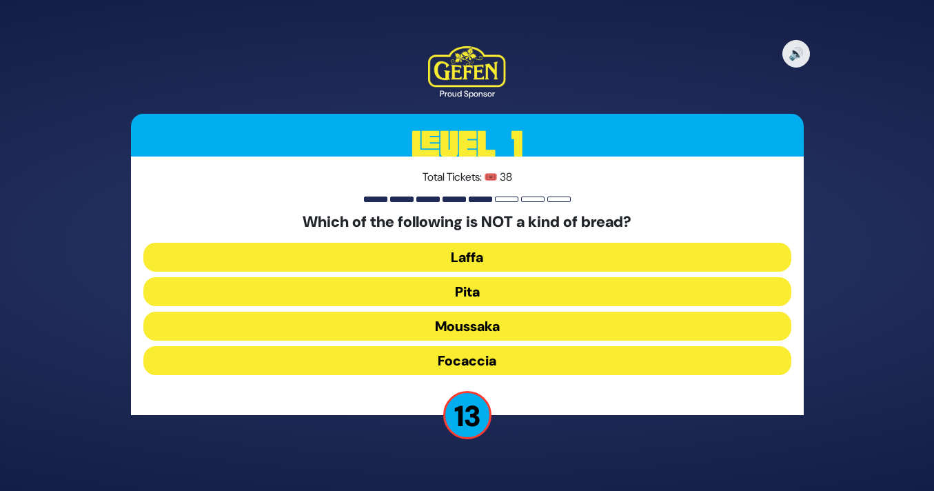
click at [476, 324] on button "Moussaka" at bounding box center [467, 325] width 648 height 29
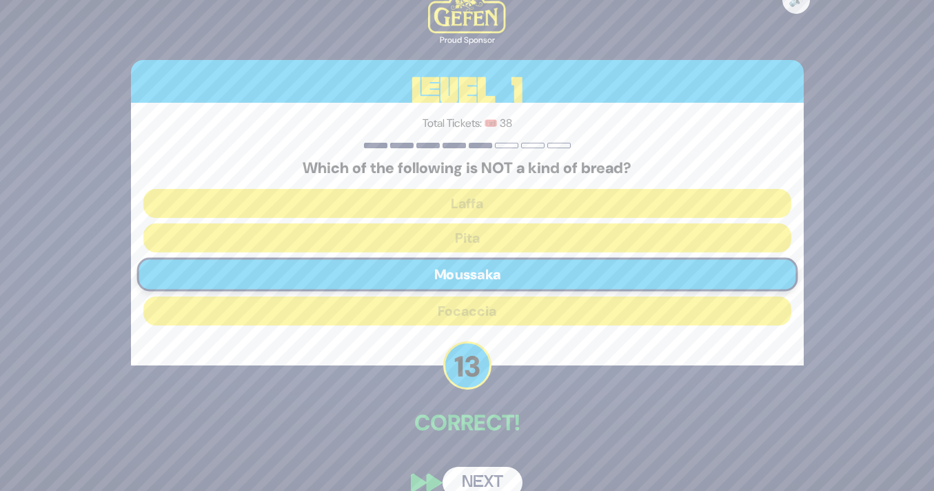
click at [490, 473] on button "Next" at bounding box center [482, 483] width 80 height 32
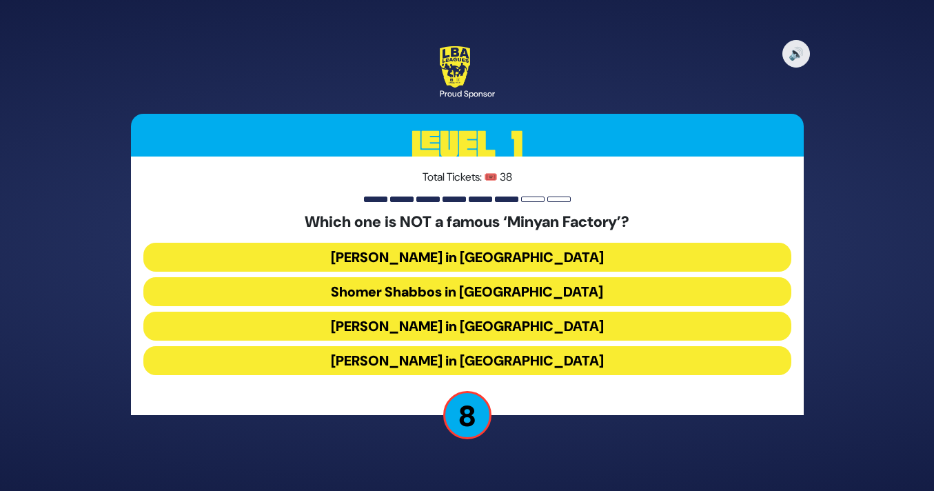
click at [534, 360] on button "Bais Dovid in Lakewood" at bounding box center [467, 360] width 648 height 29
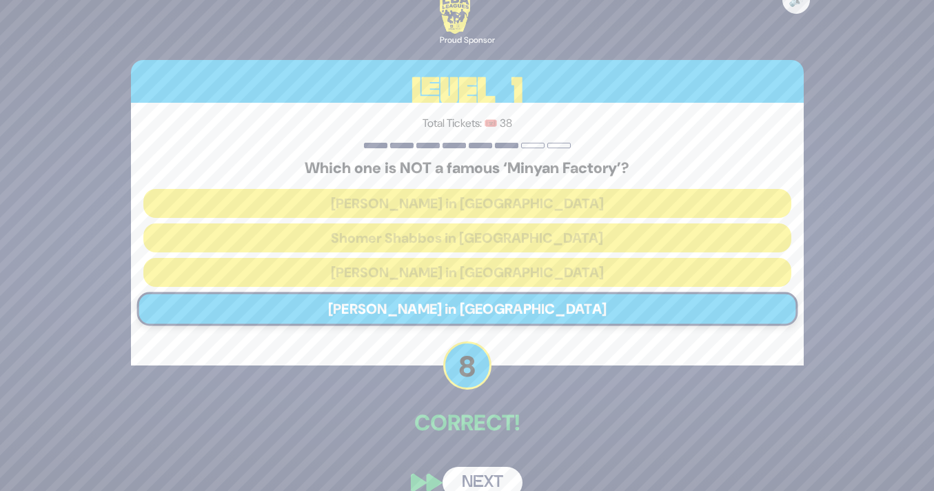
click at [484, 481] on button "Next" at bounding box center [482, 483] width 80 height 32
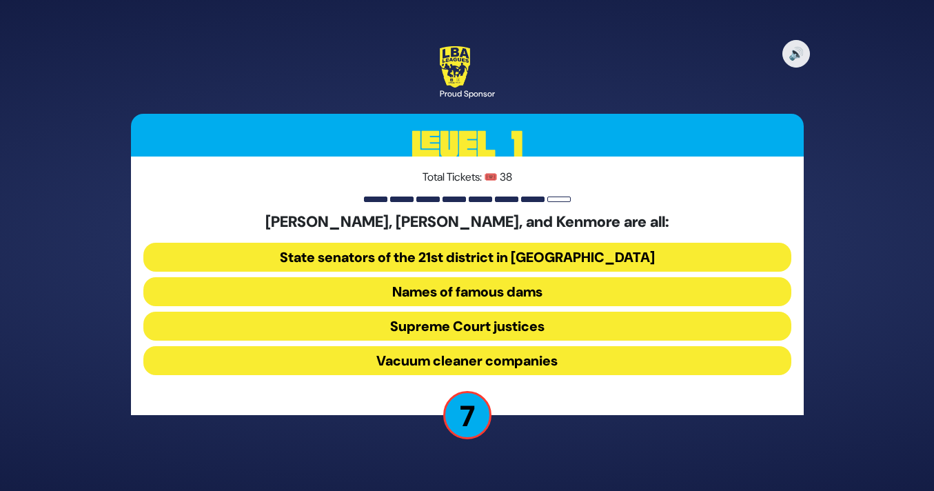
click at [520, 352] on button "Vacuum cleaner companies" at bounding box center [467, 360] width 648 height 29
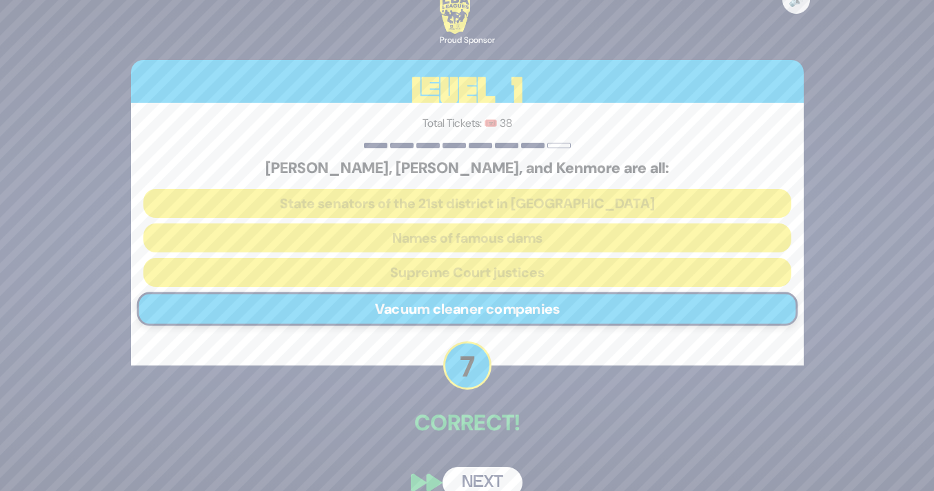
click at [489, 482] on button "Next" at bounding box center [482, 483] width 80 height 32
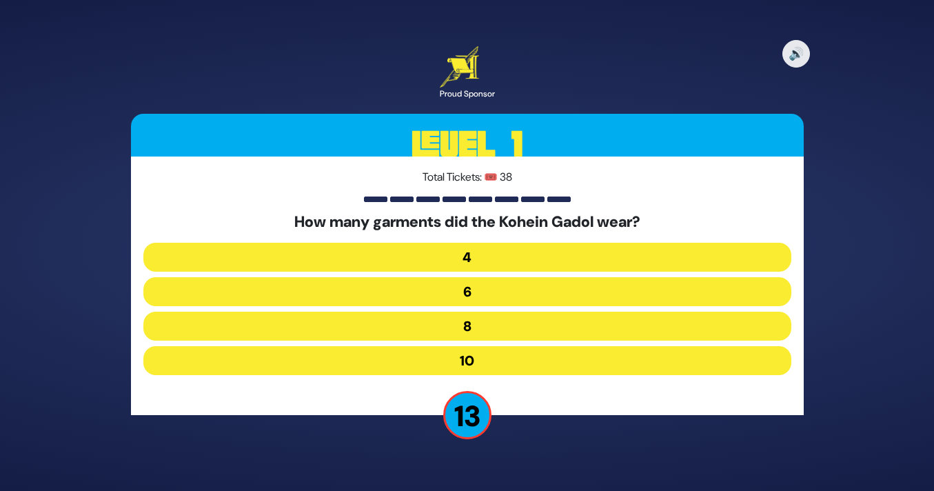
click at [504, 327] on button "8" at bounding box center [467, 325] width 648 height 29
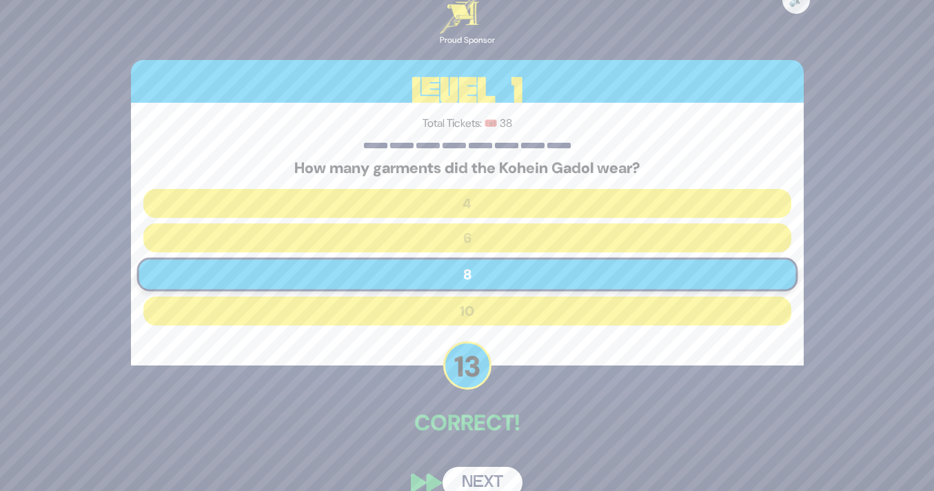
click at [489, 473] on button "Next" at bounding box center [482, 483] width 80 height 32
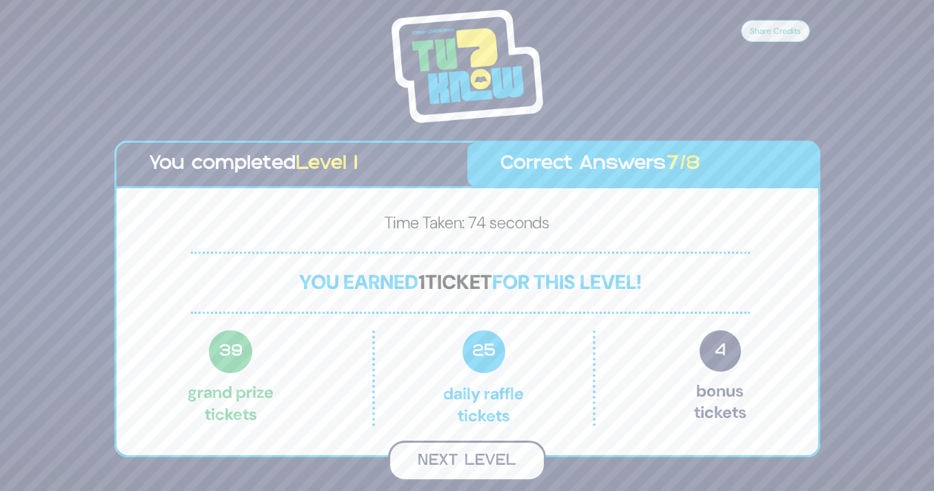
click at [487, 458] on button "Next Level" at bounding box center [467, 460] width 158 height 41
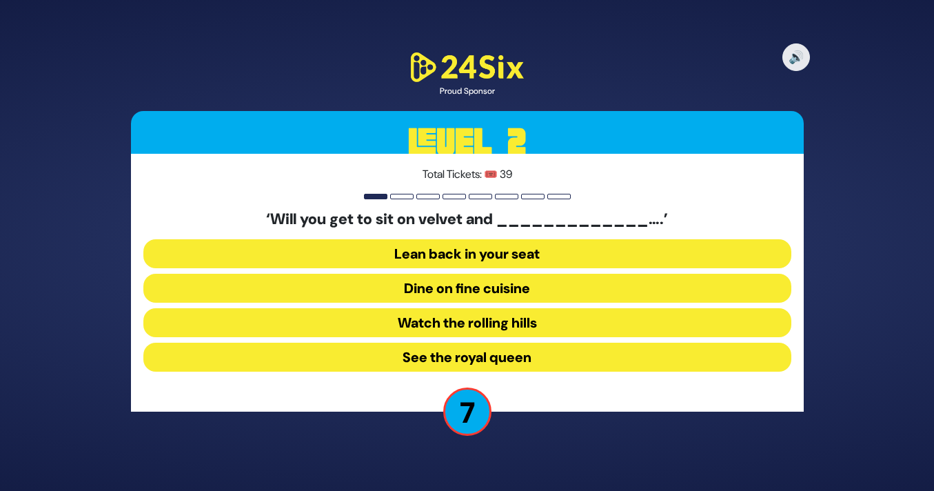
click at [530, 359] on button "See the royal queen" at bounding box center [467, 356] width 648 height 29
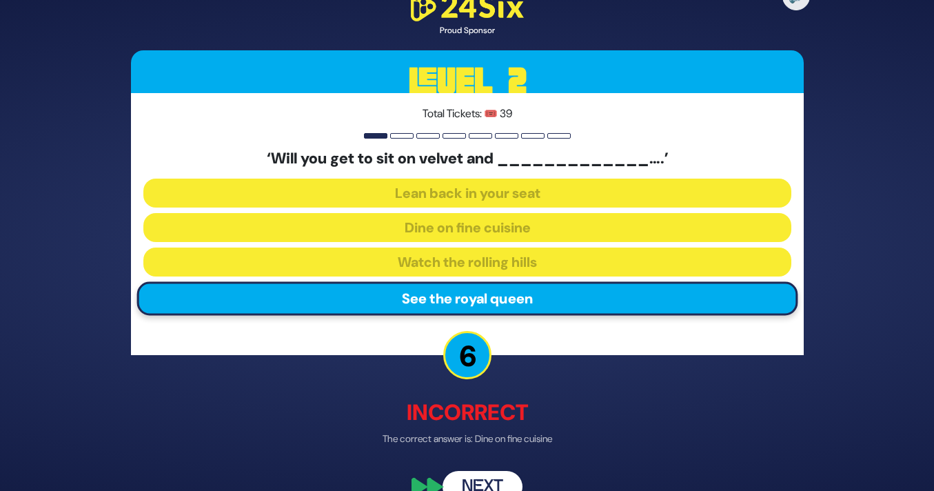
click at [500, 471] on button "Next" at bounding box center [482, 487] width 80 height 32
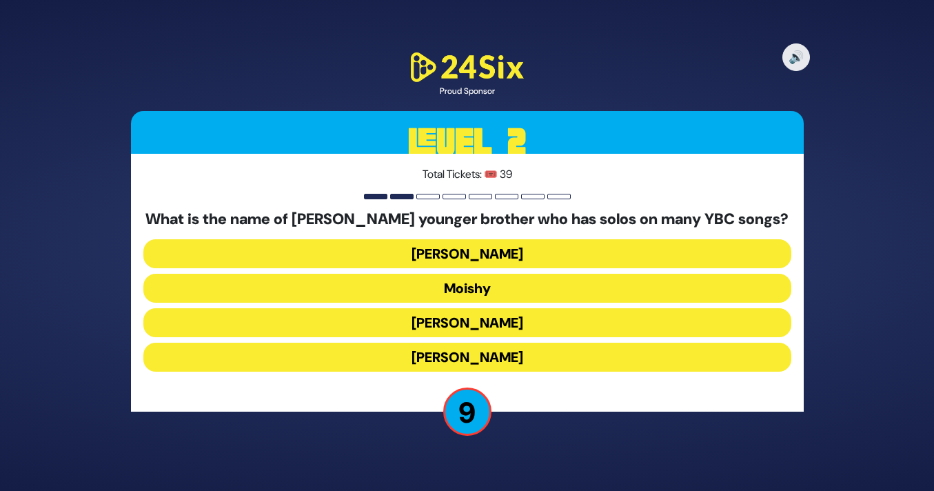
click at [492, 357] on button "Yaakov Mordechai" at bounding box center [467, 356] width 648 height 29
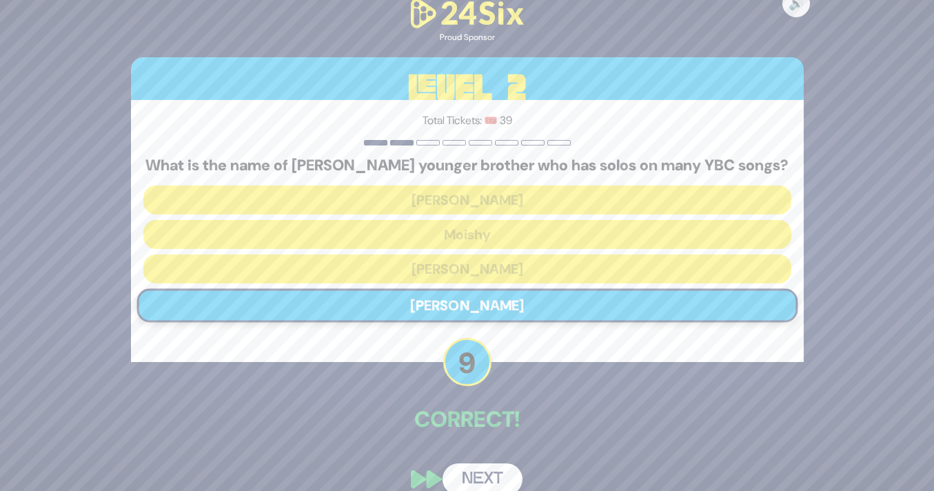
click at [489, 467] on button "Next" at bounding box center [482, 479] width 80 height 32
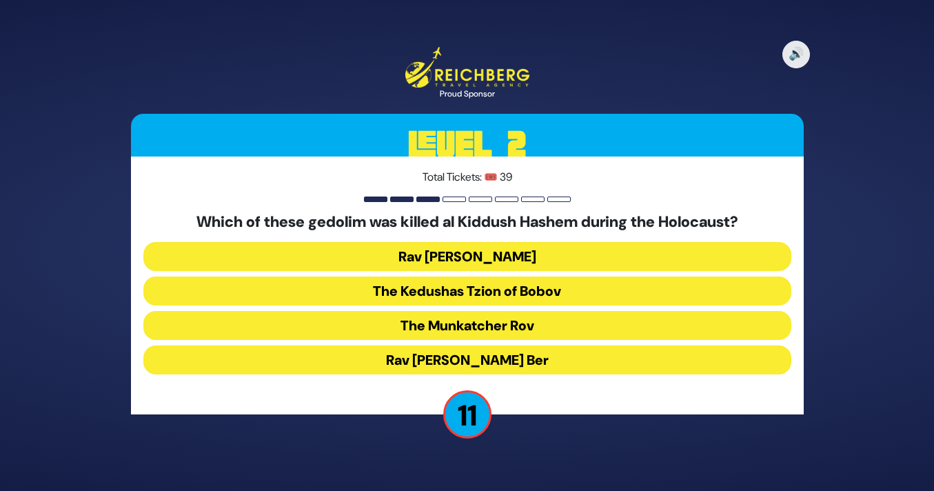
click at [584, 280] on button "The Kedushas Tzion of Bobov" at bounding box center [467, 290] width 648 height 29
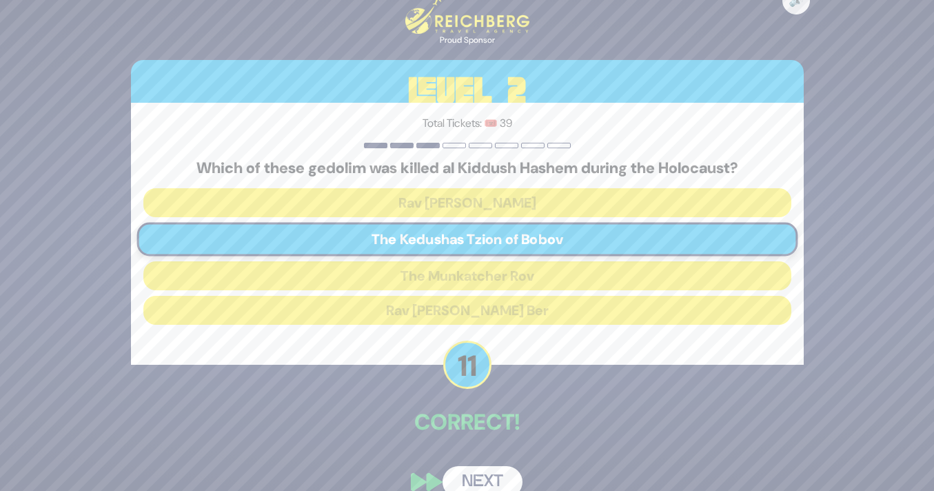
click at [467, 482] on button "Next" at bounding box center [482, 482] width 80 height 32
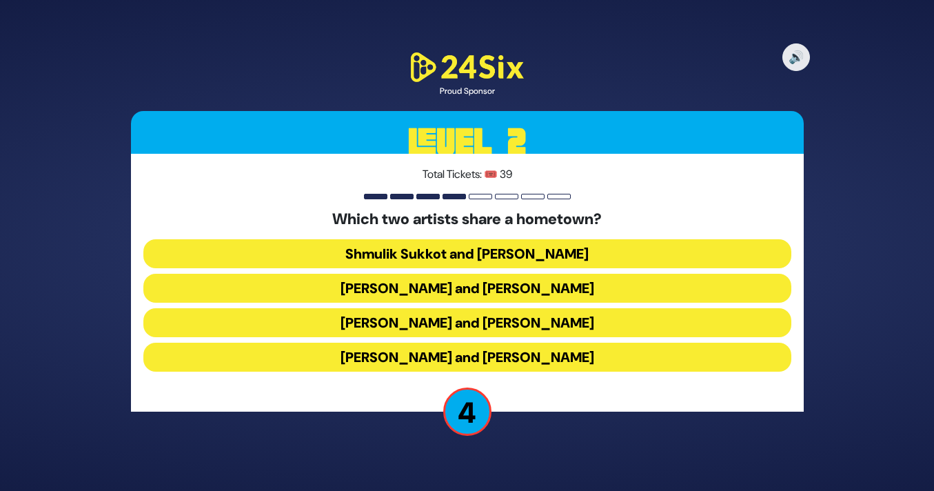
click at [461, 252] on button "Shmulik Sukkot and Ari Goldwag" at bounding box center [467, 253] width 648 height 29
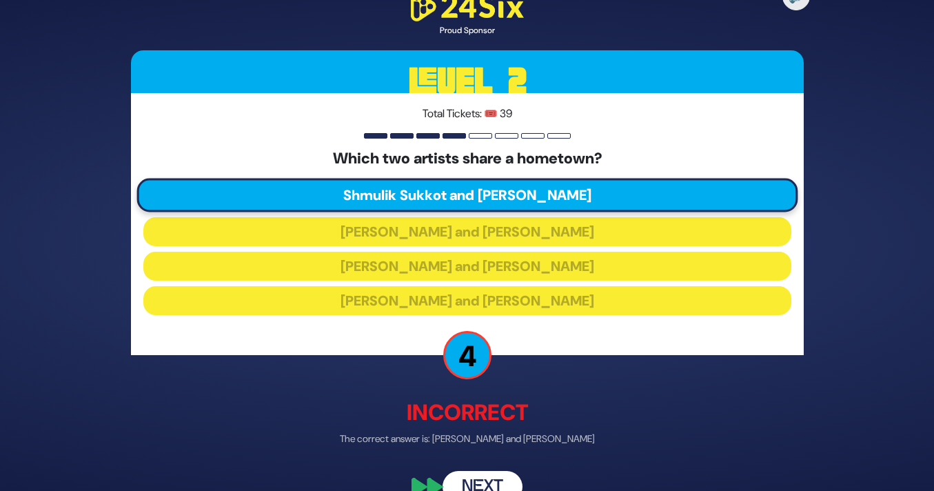
click at [492, 480] on button "Next" at bounding box center [482, 487] width 80 height 32
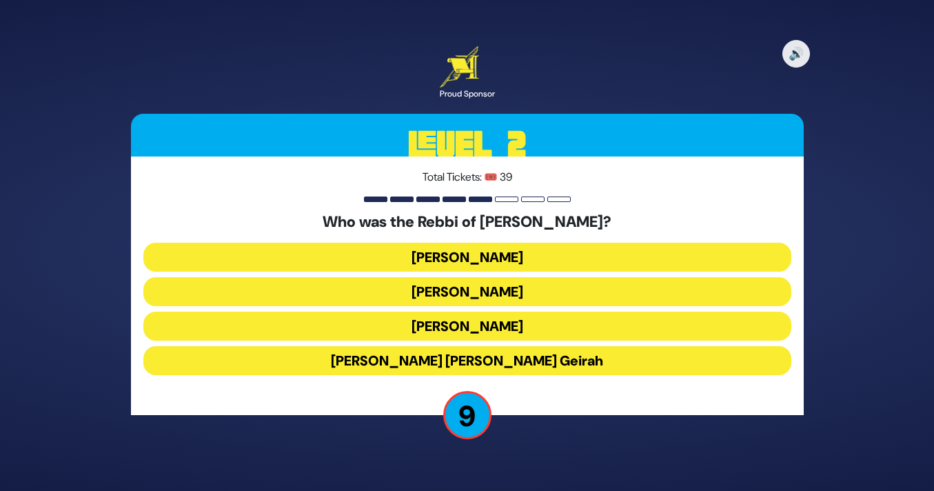
click at [446, 329] on button "Shmuel Hanavi" at bounding box center [467, 325] width 648 height 29
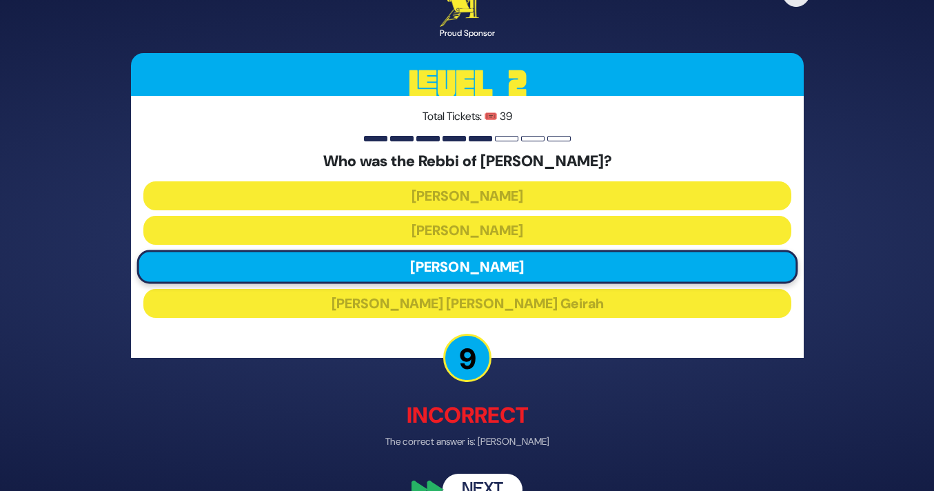
click at [488, 469] on div "🔊 Proud Sponsor Level 2 Total Tickets: 🎟️ 39 Who was the Rebbi of Eliyahu Hanav…" at bounding box center [467, 245] width 706 height 553
click at [491, 480] on button "Next" at bounding box center [482, 489] width 80 height 32
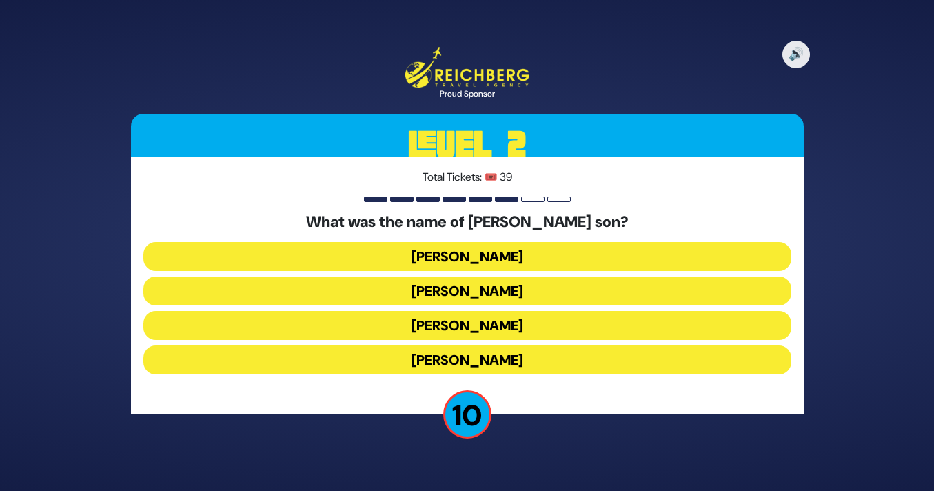
click at [511, 296] on button "Elchonon Bunim" at bounding box center [467, 290] width 648 height 29
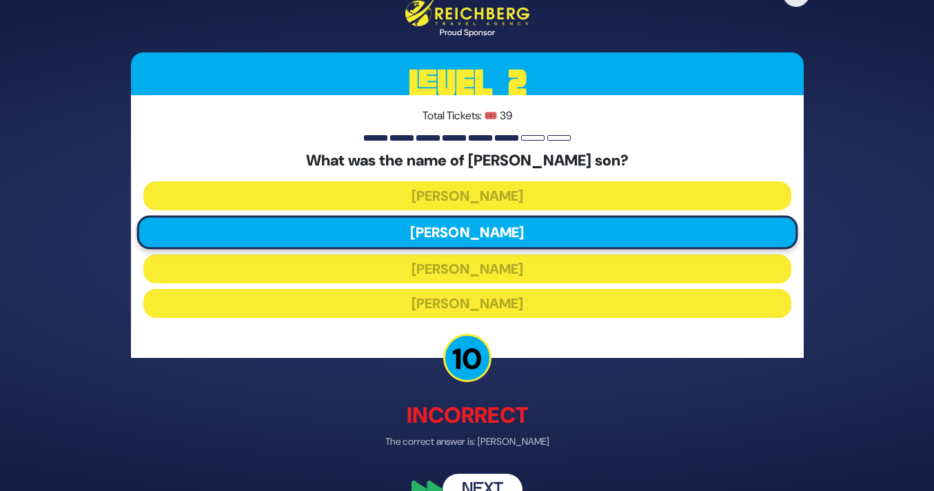
click at [497, 474] on button "Next" at bounding box center [482, 489] width 80 height 32
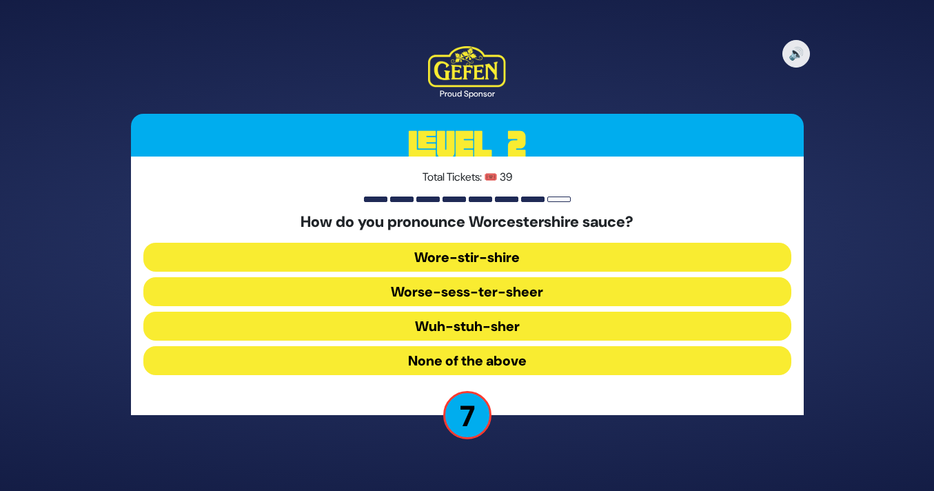
click at [550, 354] on button "None of the above" at bounding box center [467, 360] width 648 height 29
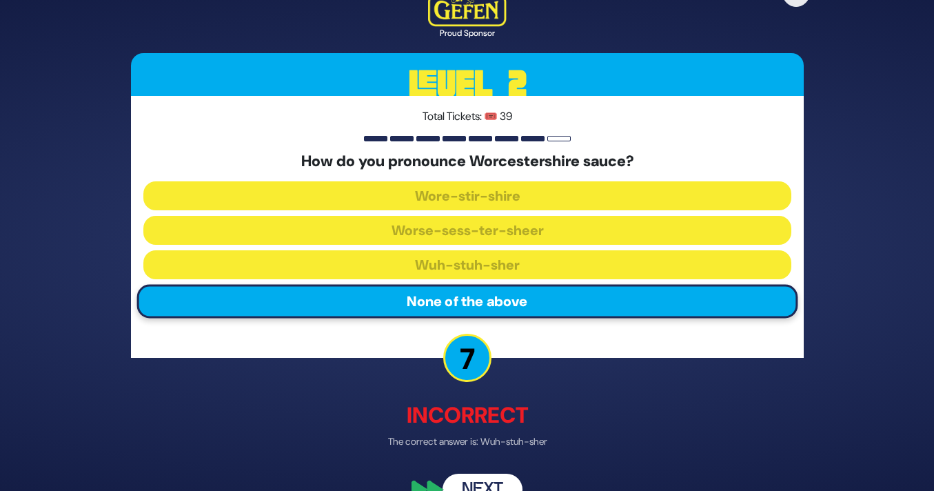
click at [498, 478] on button "Next" at bounding box center [482, 489] width 80 height 32
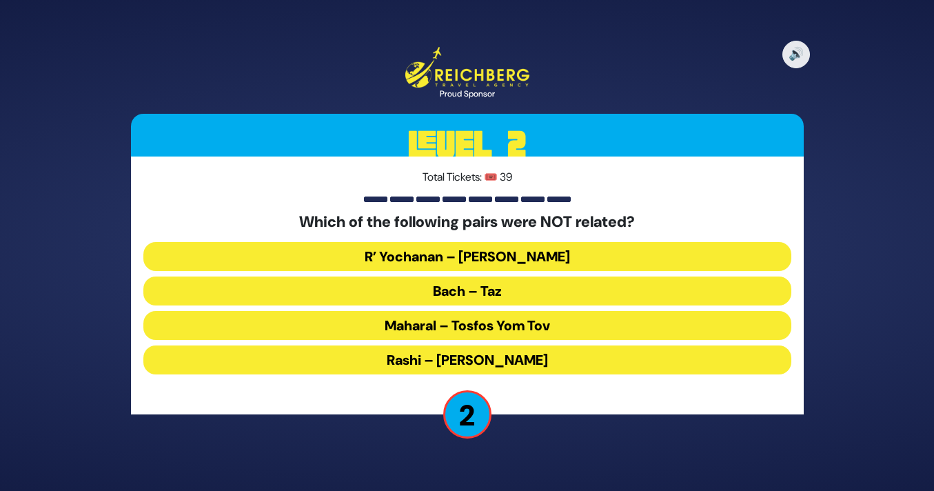
click at [554, 289] on button "Bach – Taz" at bounding box center [467, 290] width 648 height 29
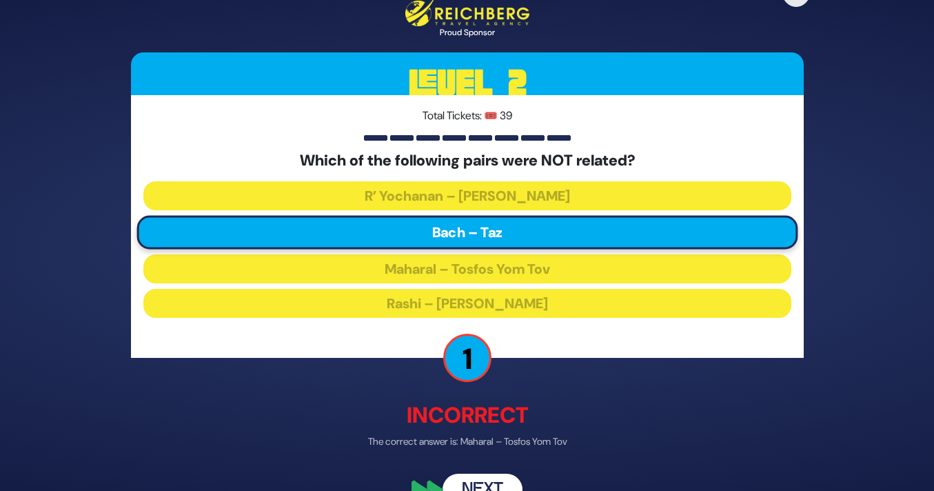
click at [494, 482] on button "Next" at bounding box center [482, 489] width 80 height 32
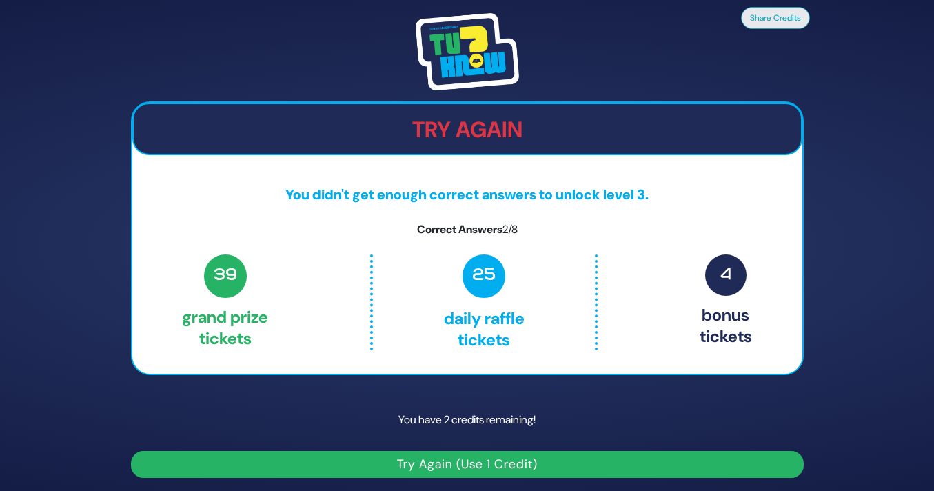
click at [449, 466] on button "Try Again (Use 1 Credit)" at bounding box center [467, 464] width 673 height 27
click at [506, 456] on button "Try Again (Use 1 Credit)" at bounding box center [467, 464] width 673 height 27
